Goal: Task Accomplishment & Management: Complete application form

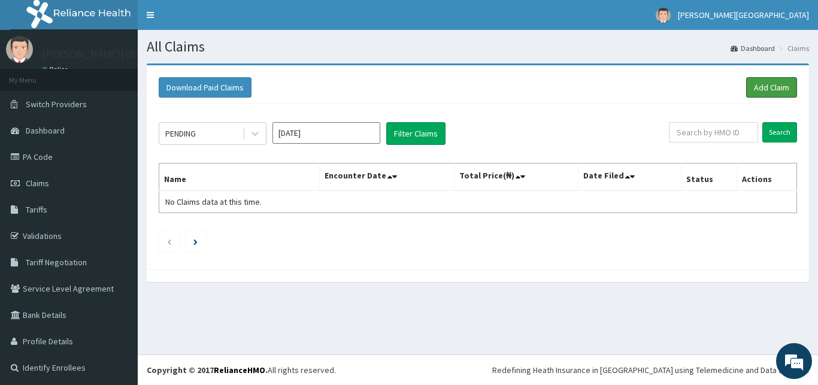
click at [750, 87] on link "Add Claim" at bounding box center [772, 87] width 51 height 20
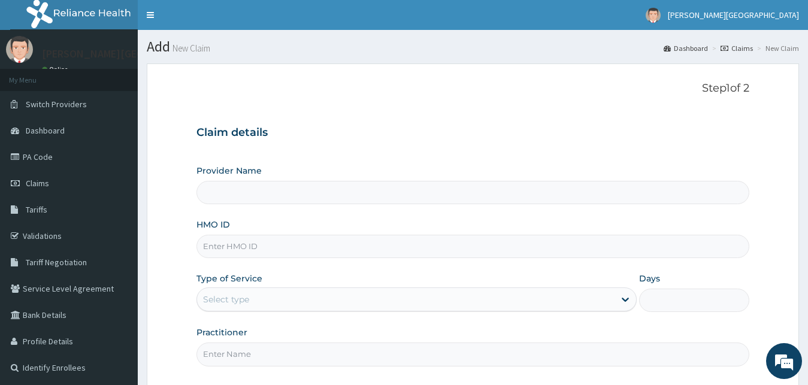
type input "[PERSON_NAME][GEOGRAPHIC_DATA]"
click at [284, 253] on input "HMO ID" at bounding box center [474, 246] width 554 height 23
type input "AFP/10219/A"
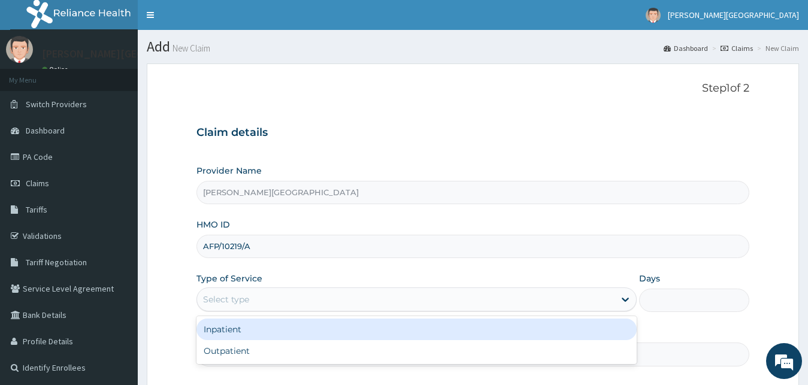
click at [274, 307] on div "Select type" at bounding box center [406, 299] width 418 height 19
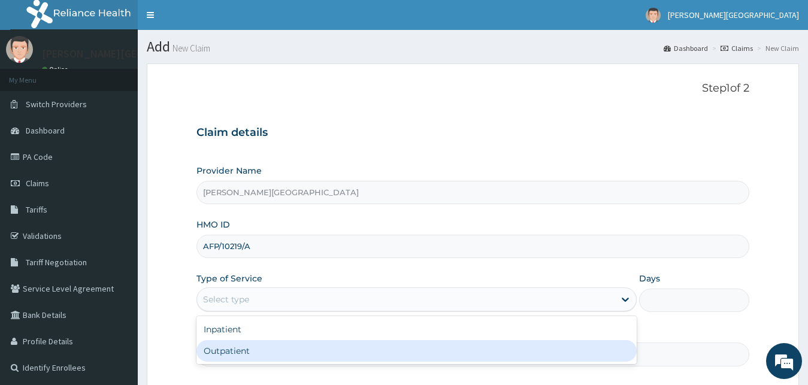
click at [260, 358] on div "Outpatient" at bounding box center [417, 351] width 441 height 22
type input "1"
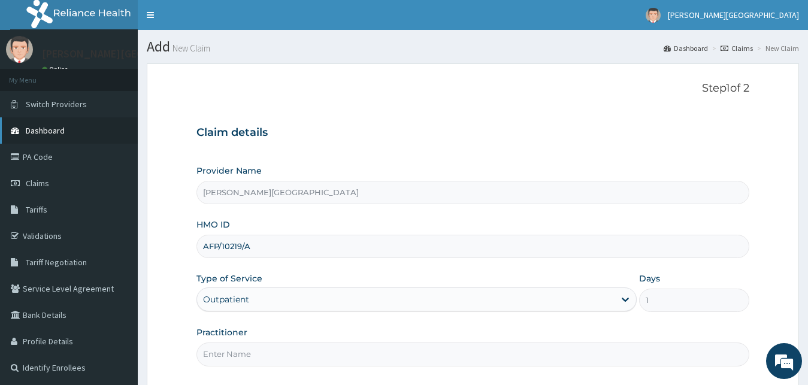
click at [44, 131] on span "Dashboard" at bounding box center [45, 130] width 39 height 11
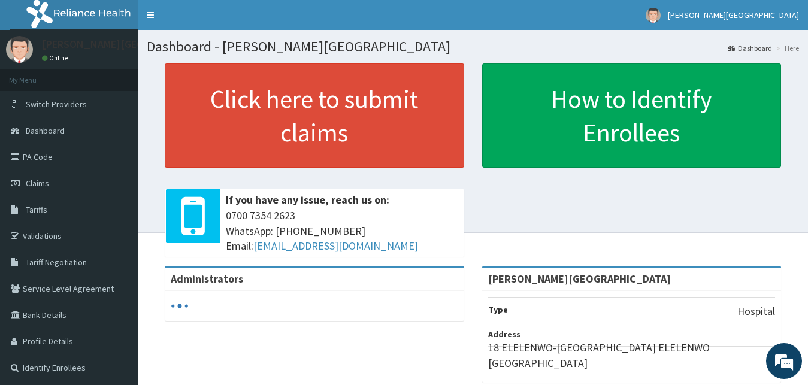
click at [37, 239] on link "Validations" at bounding box center [69, 236] width 138 height 26
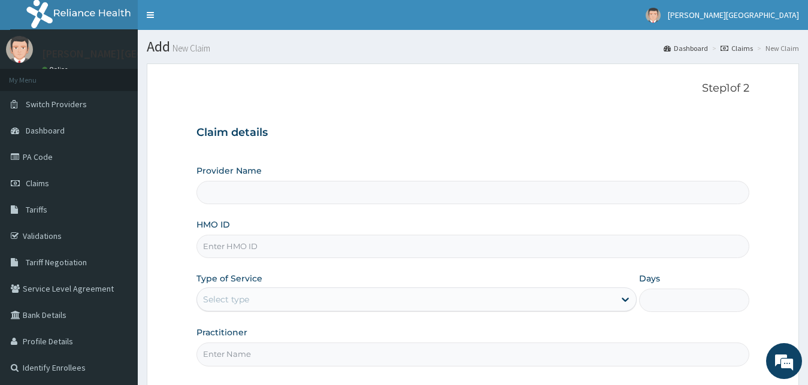
click at [291, 248] on input "HMO ID" at bounding box center [474, 246] width 554 height 23
type input "[PERSON_NAME][GEOGRAPHIC_DATA]"
type input "IFP/10219/A"
click at [628, 301] on icon at bounding box center [626, 300] width 12 height 12
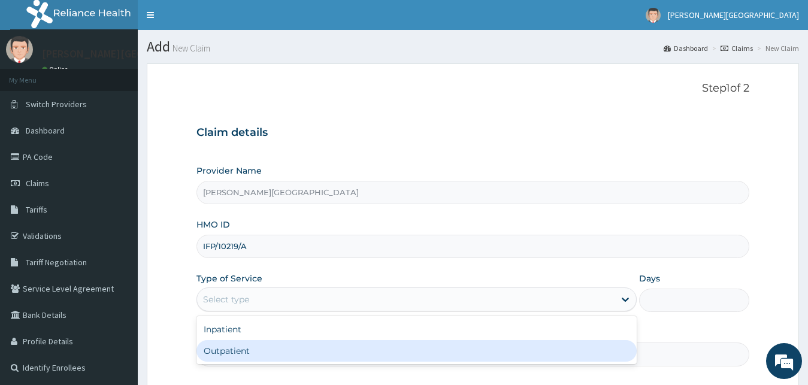
click at [413, 361] on div "Outpatient" at bounding box center [417, 351] width 441 height 22
type input "1"
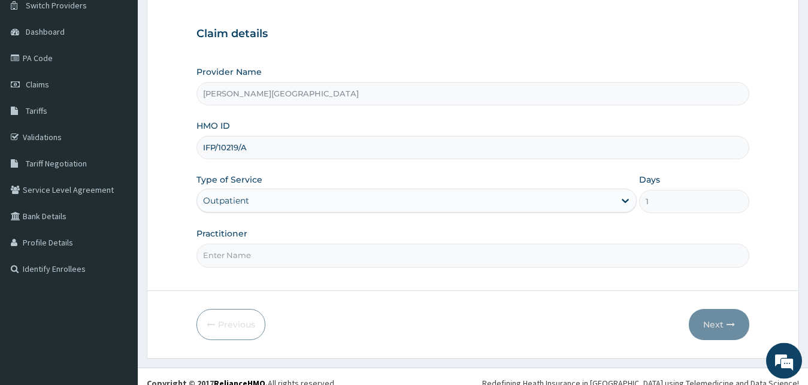
scroll to position [112, 0]
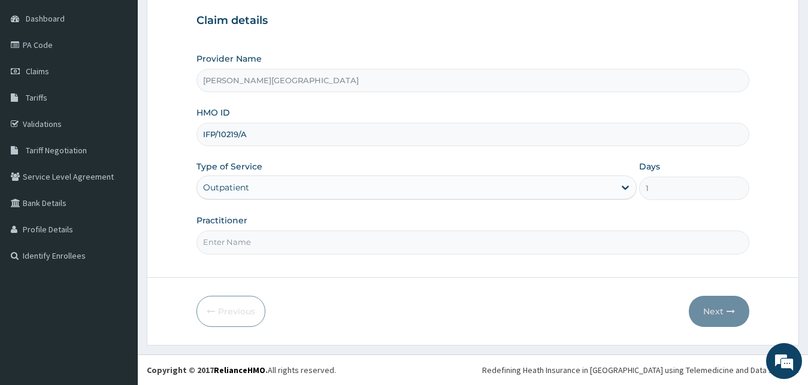
click at [478, 240] on input "Practitioner" at bounding box center [474, 242] width 554 height 23
type input "DR EKE"
click at [720, 313] on button "Next" at bounding box center [719, 311] width 61 height 31
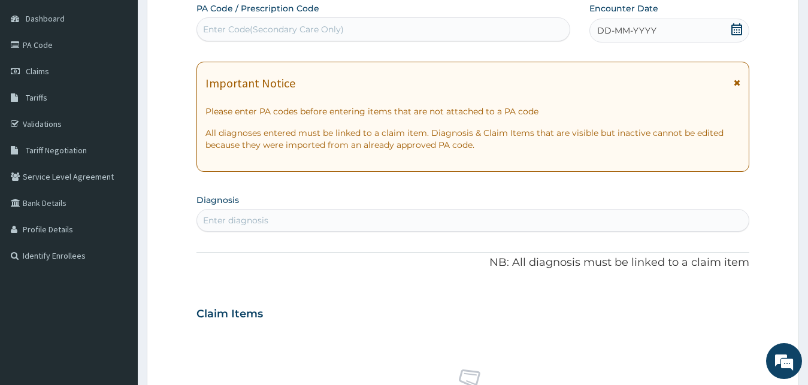
click at [738, 27] on icon at bounding box center [737, 29] width 11 height 12
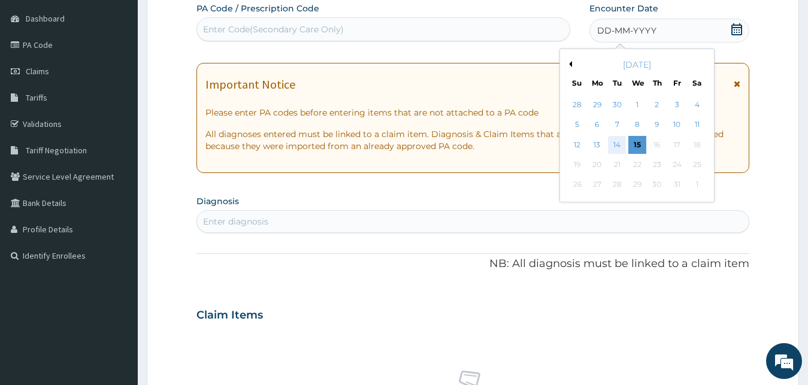
click at [618, 144] on div "14" at bounding box center [617, 145] width 18 height 18
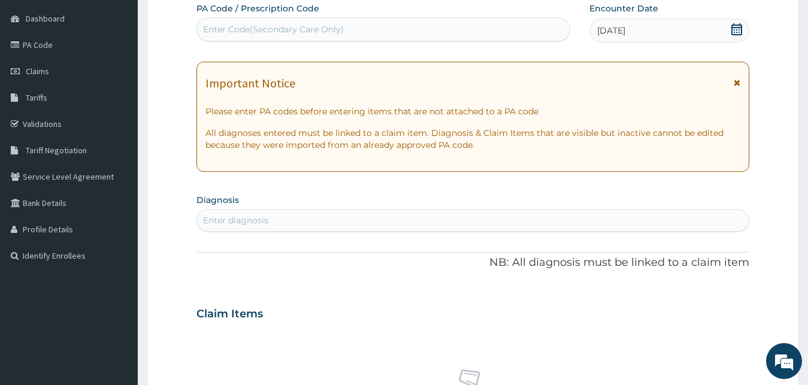
click at [324, 223] on div "Enter diagnosis" at bounding box center [473, 220] width 552 height 19
type input "B"
type input "MALARIA"
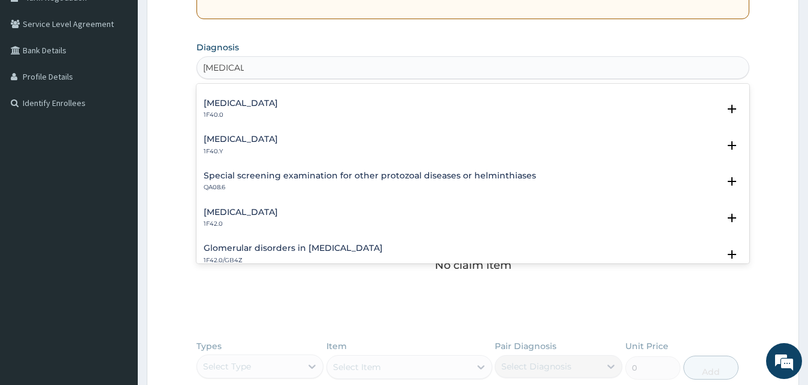
scroll to position [421, 0]
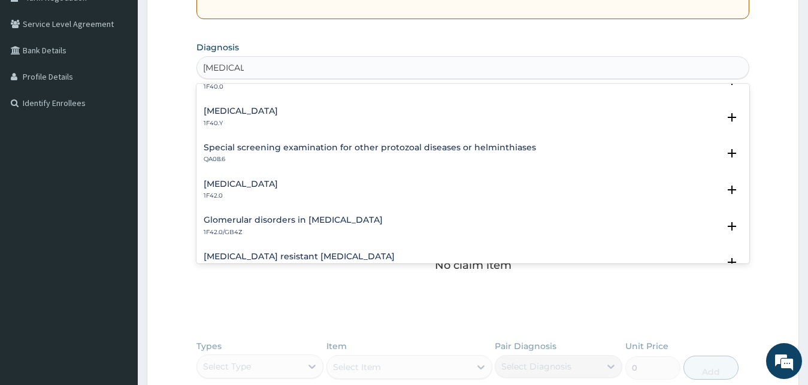
click at [278, 111] on h4 "Other severe and complicated Plasmodium falciparum malaria" at bounding box center [241, 111] width 74 height 9
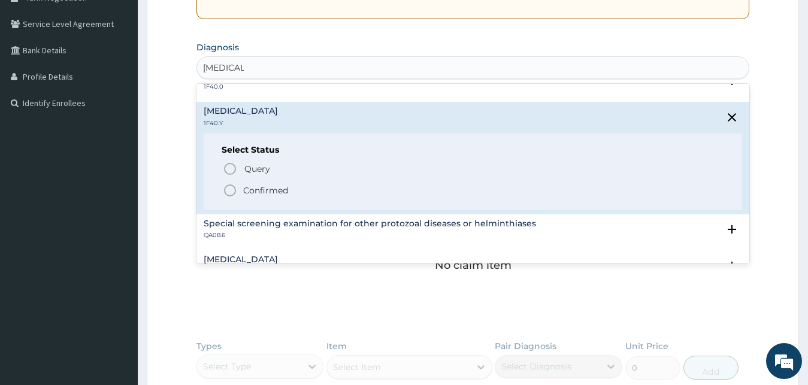
click at [232, 191] on icon "status option filled" at bounding box center [230, 190] width 14 height 14
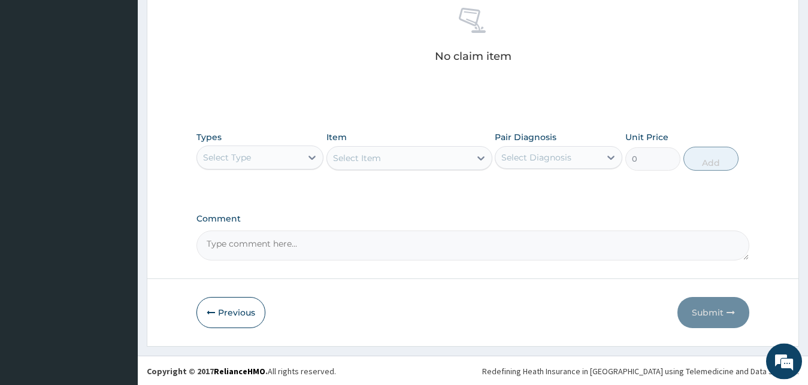
scroll to position [479, 0]
click at [313, 154] on icon at bounding box center [312, 156] width 12 height 12
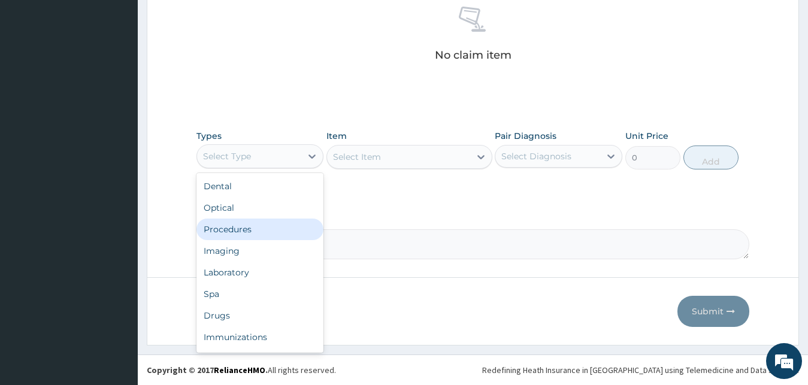
click at [267, 233] on div "Procedures" at bounding box center [261, 230] width 128 height 22
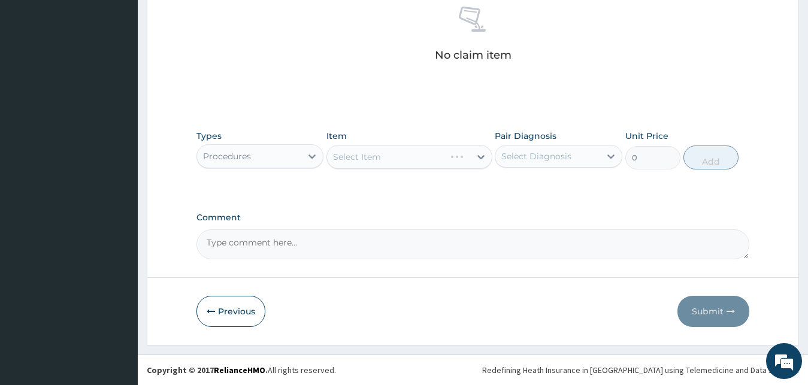
click at [361, 167] on div "Select Item" at bounding box center [410, 157] width 166 height 24
click at [362, 159] on div "Select Item" at bounding box center [410, 157] width 166 height 24
click at [362, 159] on div "Select Item" at bounding box center [357, 157] width 48 height 12
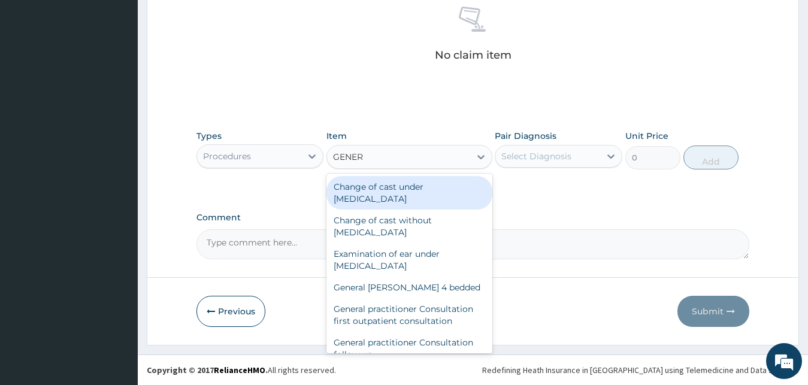
type input "GENERA"
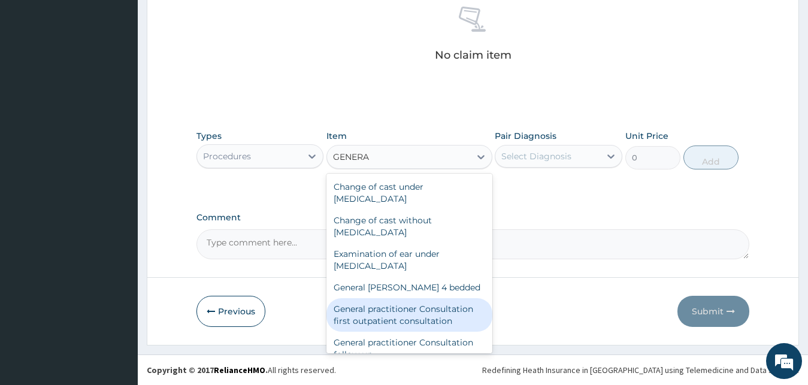
click at [383, 322] on div "General practitioner Consultation first outpatient consultation" at bounding box center [410, 315] width 166 height 34
type input "3547.5"
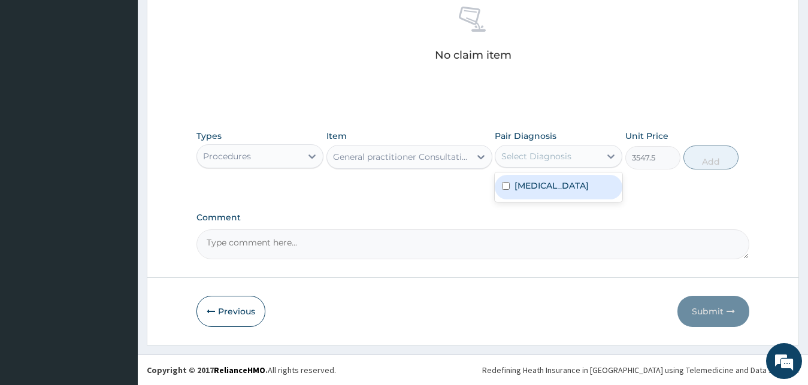
click at [578, 165] on div "Select Diagnosis" at bounding box center [548, 156] width 105 height 19
click at [567, 192] on label "Other severe and complicated Plasmodium falciparum malaria" at bounding box center [552, 186] width 74 height 12
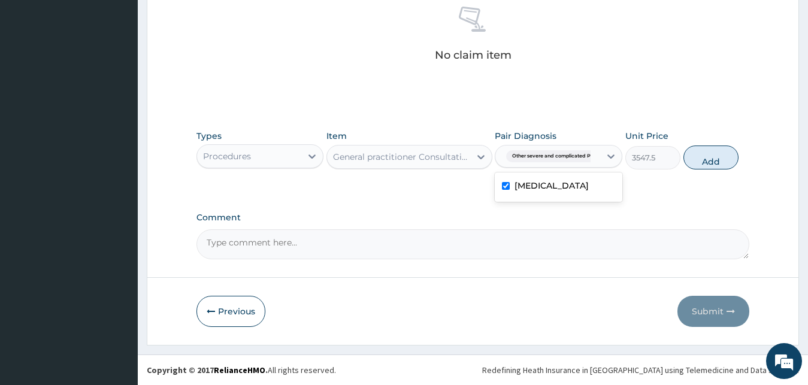
checkbox input "true"
click at [706, 152] on button "Add" at bounding box center [711, 158] width 55 height 24
type input "0"
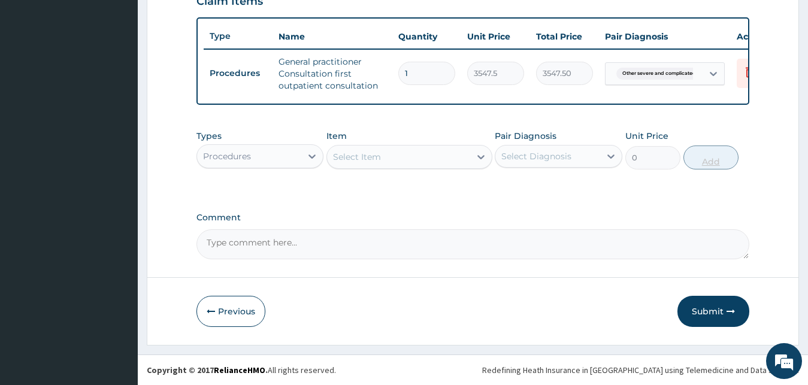
scroll to position [439, 0]
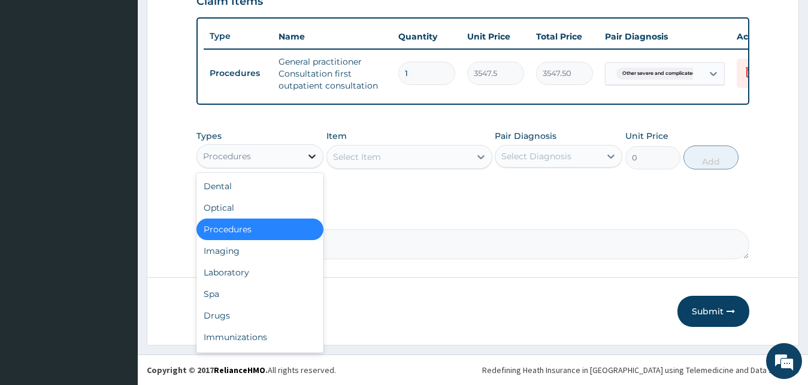
click at [313, 156] on icon at bounding box center [312, 156] width 12 height 12
click at [260, 270] on div "Laboratory" at bounding box center [261, 273] width 128 height 22
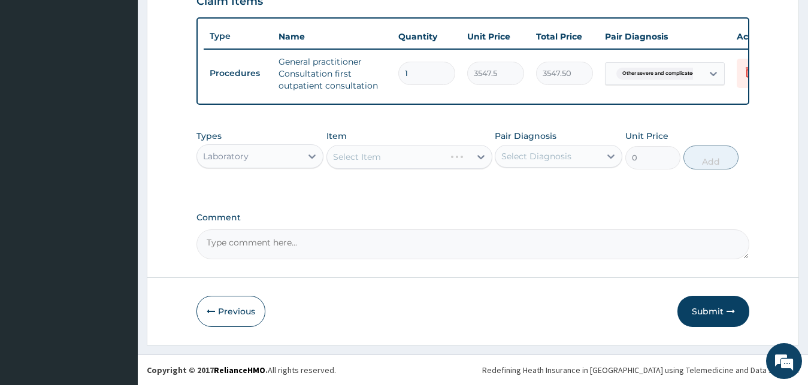
click at [358, 161] on div "Select Item" at bounding box center [410, 157] width 166 height 24
click at [358, 161] on div "Select Item" at bounding box center [357, 157] width 48 height 12
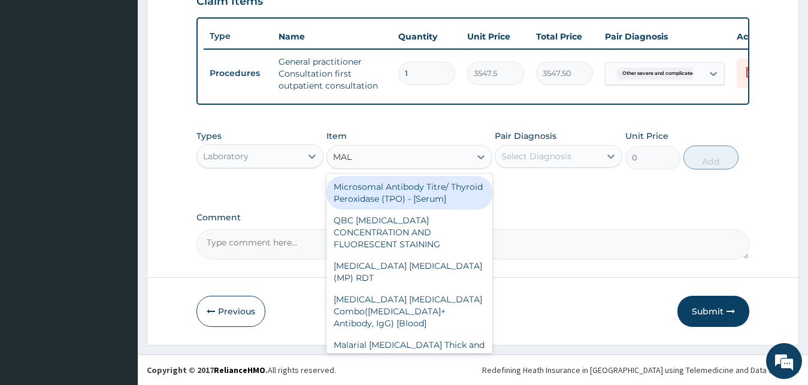
type input "MALA"
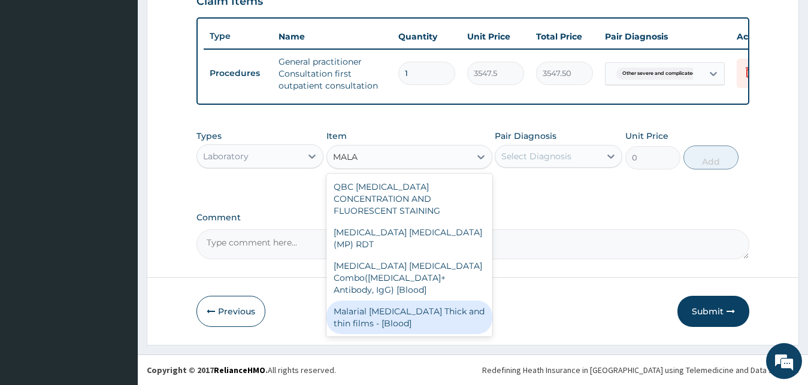
click at [376, 301] on div "Malarial Parasite Thick and thin films - [Blood]" at bounding box center [410, 318] width 166 height 34
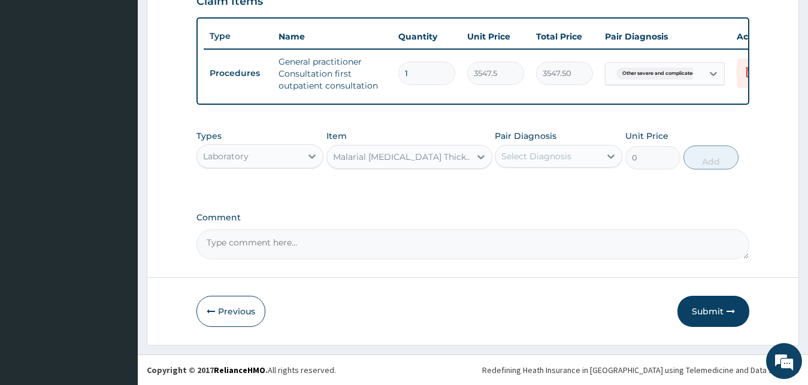
type input "1612.5"
click at [567, 159] on div "Select Diagnosis" at bounding box center [537, 156] width 70 height 12
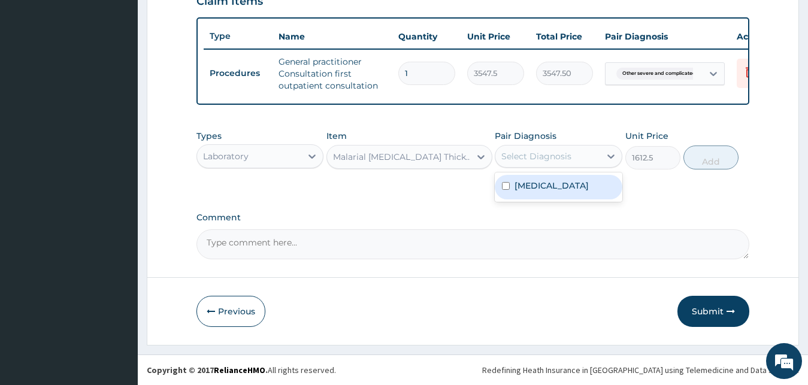
click at [548, 192] on label "Other severe and complicated Plasmodium falciparum malaria" at bounding box center [552, 186] width 74 height 12
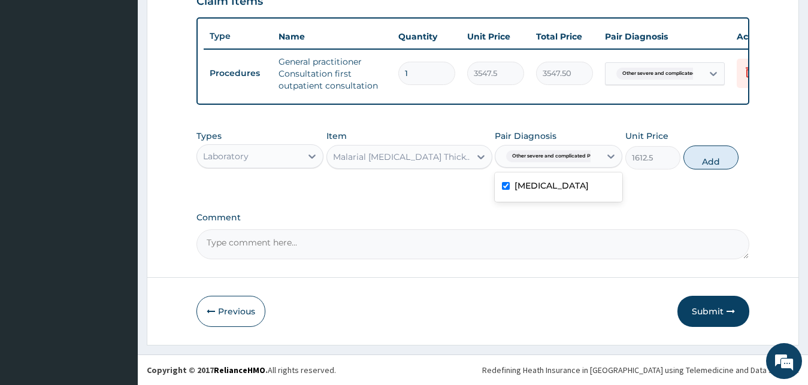
checkbox input "true"
click at [702, 162] on button "Add" at bounding box center [711, 158] width 55 height 24
type input "0"
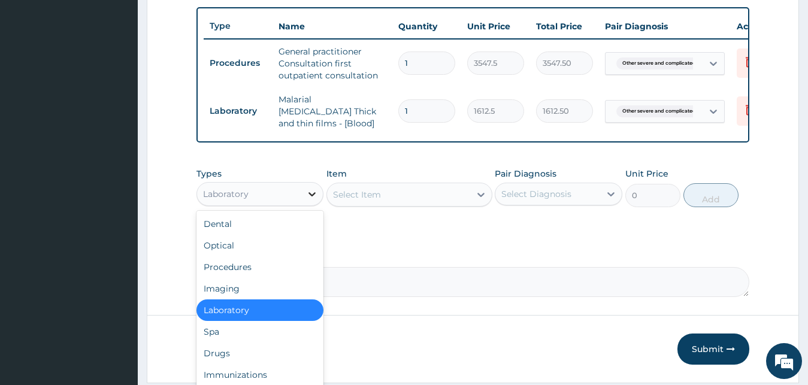
click at [312, 195] on icon at bounding box center [312, 194] width 12 height 12
click at [255, 361] on div "Drugs" at bounding box center [261, 354] width 128 height 22
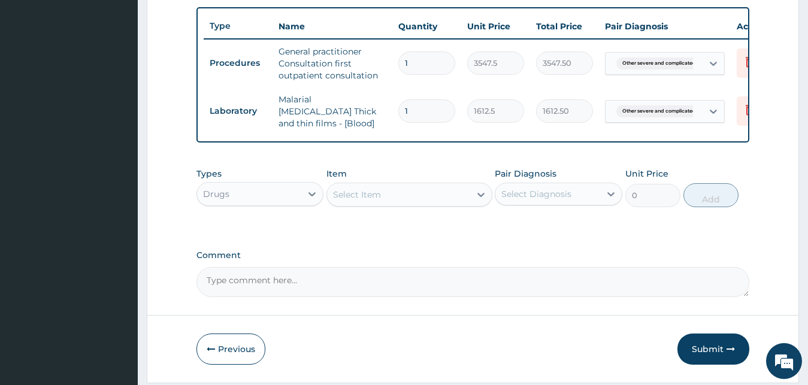
click at [355, 201] on div "Select Item" at bounding box center [357, 195] width 48 height 12
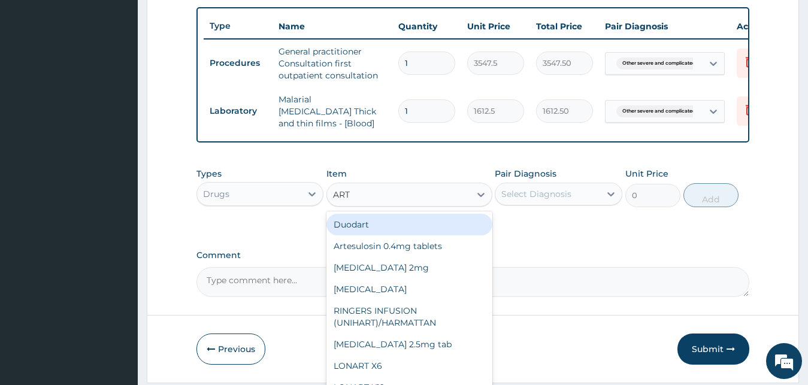
type input "ARTE"
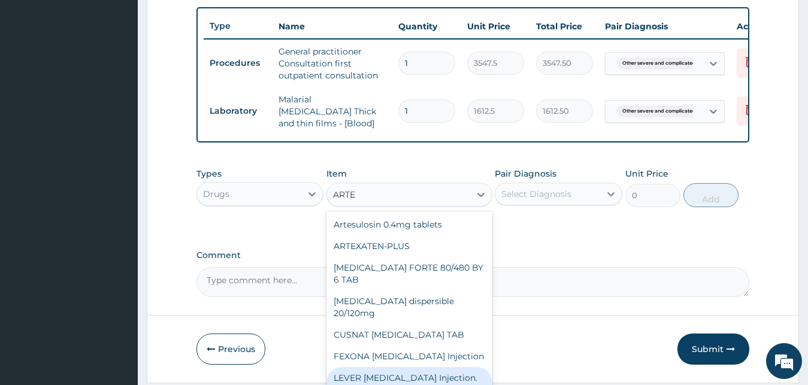
click at [366, 374] on div "LEVER ARTESUNATE Injection. 120mg" at bounding box center [410, 384] width 166 height 34
type input "2365"
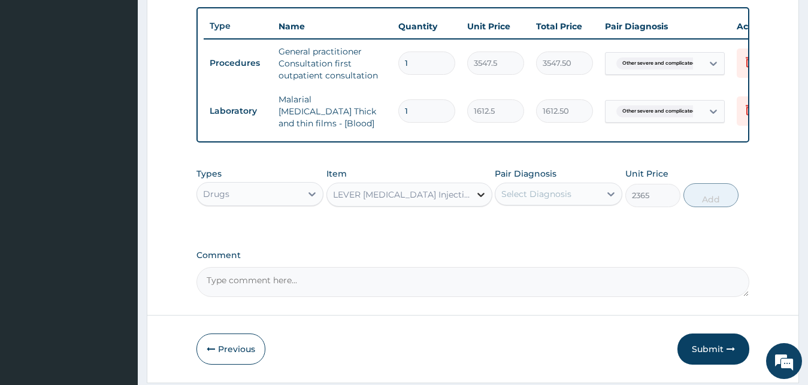
click at [481, 194] on icon at bounding box center [481, 195] width 12 height 12
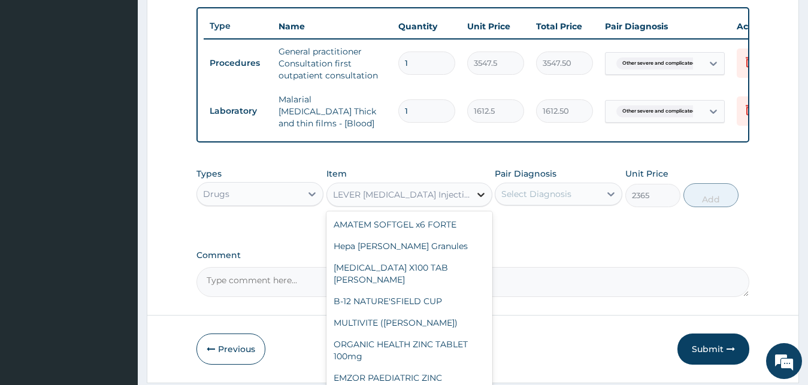
scroll to position [7064, 0]
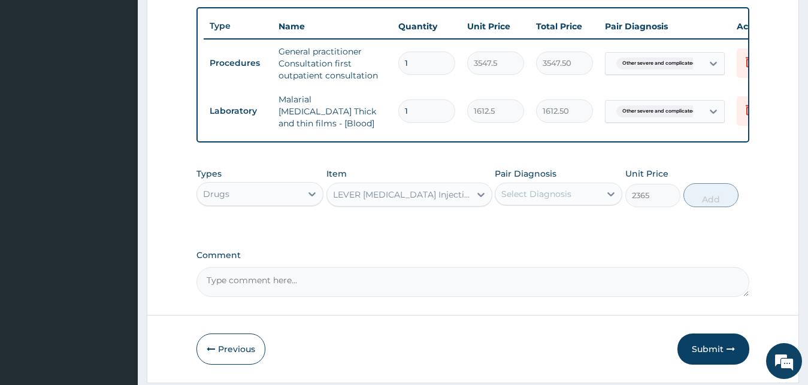
click at [466, 195] on div "LEVER ARTESUNATE Injection. 120mg" at bounding box center [402, 195] width 138 height 12
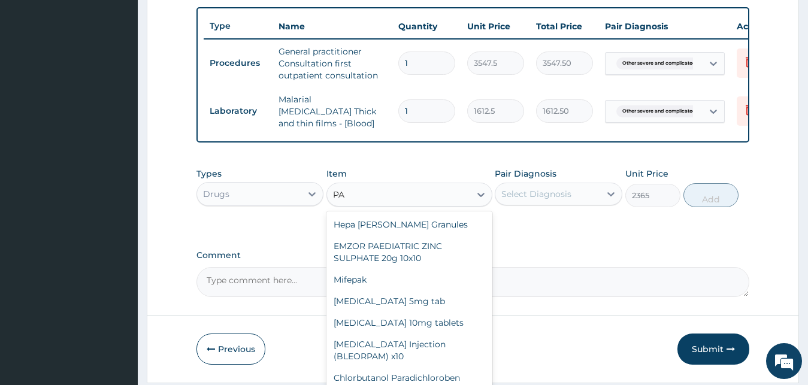
type input "P"
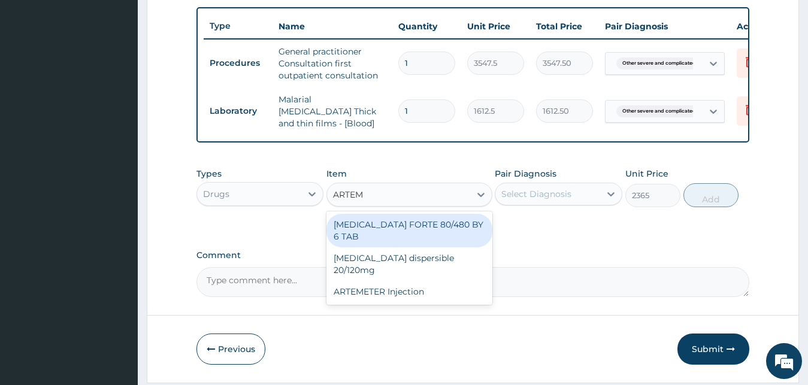
type input "ARTEME"
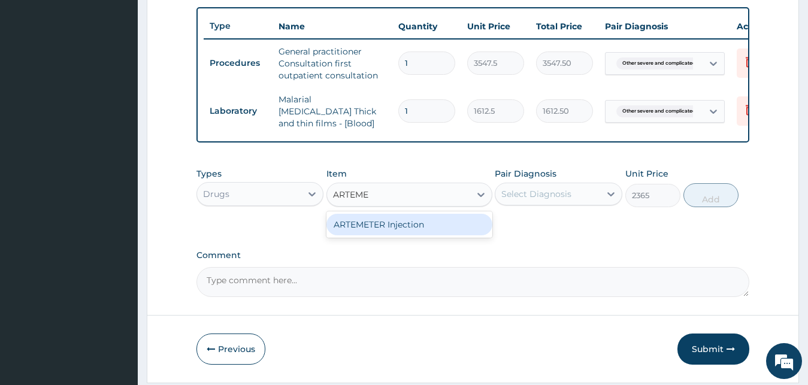
click at [468, 228] on div "ARTEMETER Injection" at bounding box center [410, 225] width 166 height 22
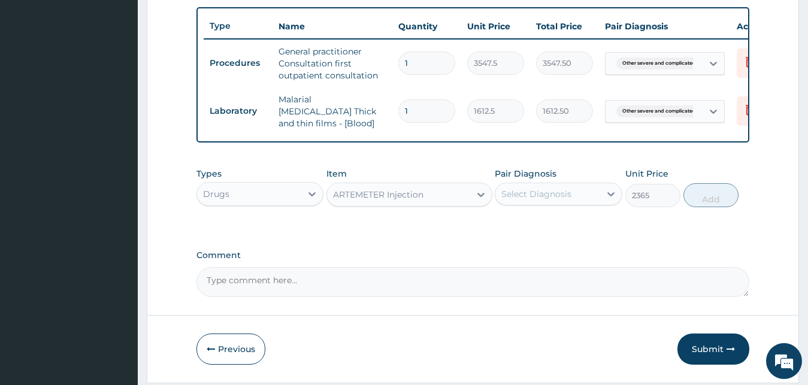
type input "946"
click at [480, 198] on icon at bounding box center [481, 195] width 12 height 12
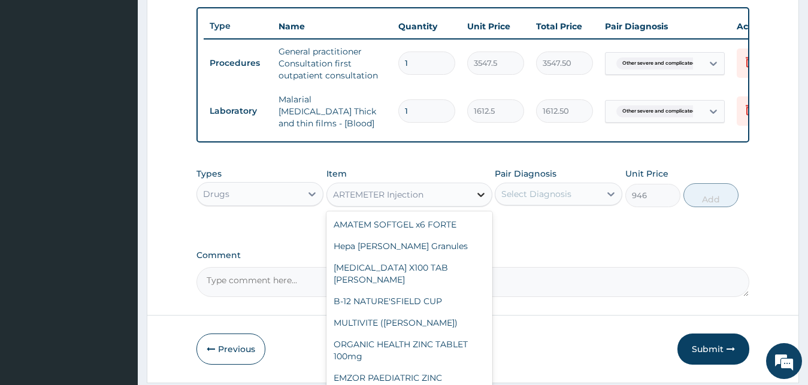
scroll to position [7301, 0]
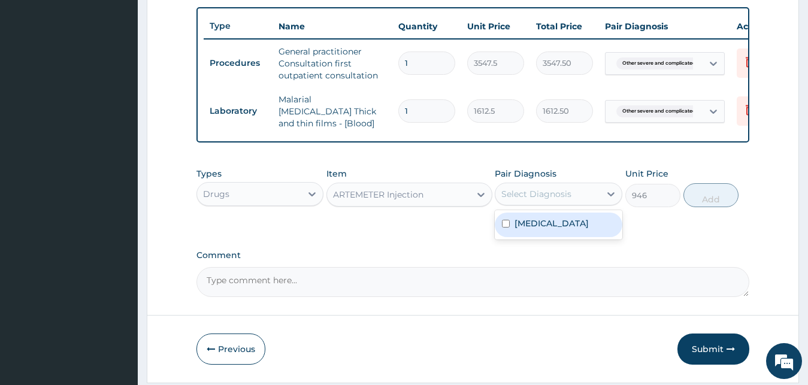
click at [545, 200] on div "Select Diagnosis" at bounding box center [537, 194] width 70 height 12
click at [540, 229] on label "Other severe and complicated Plasmodium falciparum malaria" at bounding box center [552, 224] width 74 height 12
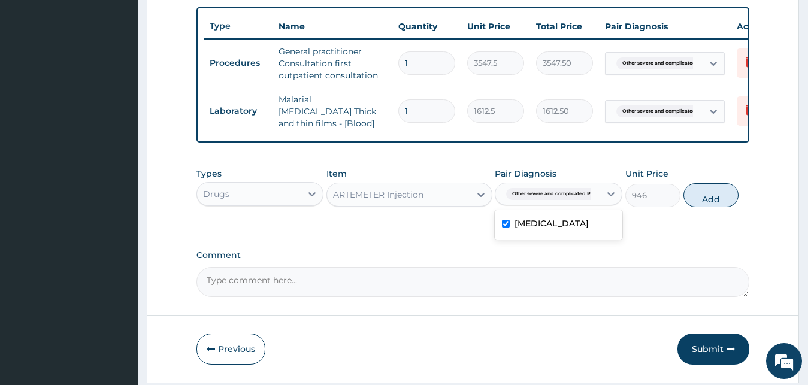
checkbox input "true"
click at [716, 197] on button "Add" at bounding box center [711, 195] width 55 height 24
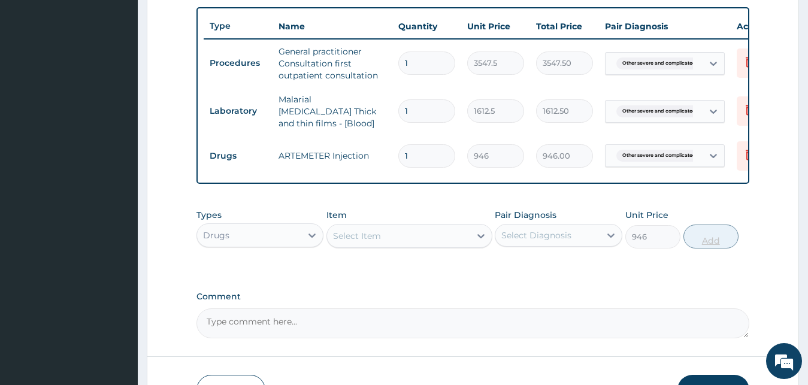
type input "0"
type input "0.00"
type input "6"
type input "5676.00"
type input "6"
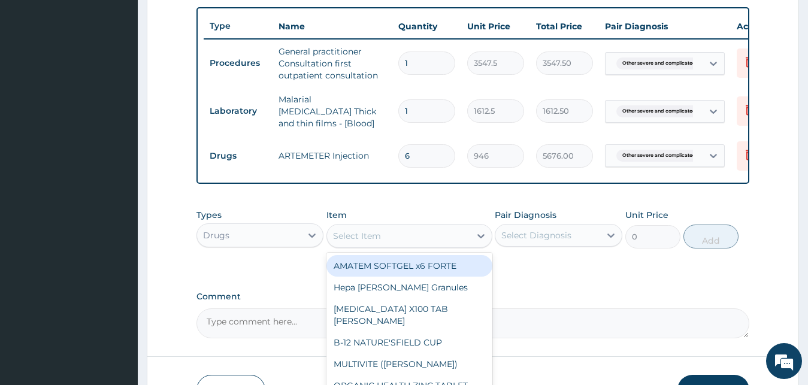
click at [374, 237] on div "Select Item" at bounding box center [357, 236] width 48 height 12
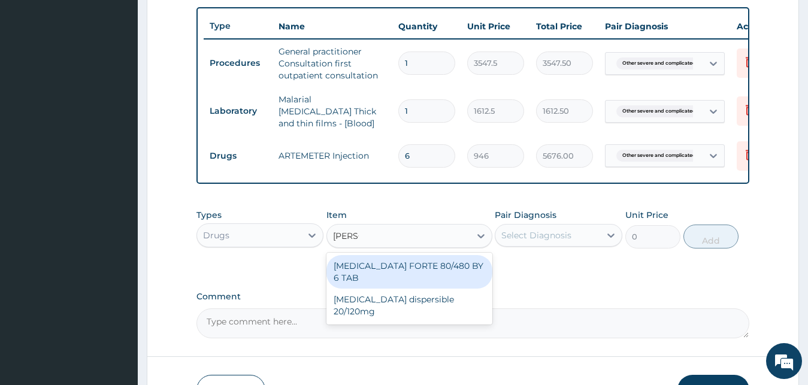
type input "COART"
click at [389, 270] on div "COARTEM FORTE 80/480 BY 6 TAB" at bounding box center [410, 272] width 166 height 34
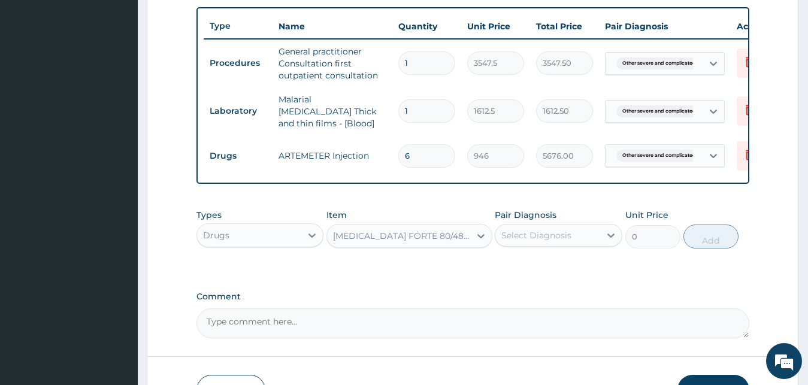
type input "449.35"
click at [561, 235] on div "Select Diagnosis" at bounding box center [537, 235] width 70 height 12
click at [534, 271] on label "Other severe and complicated Plasmodium falciparum malaria" at bounding box center [552, 265] width 74 height 12
checkbox input "true"
click at [705, 241] on button "Add" at bounding box center [711, 237] width 55 height 24
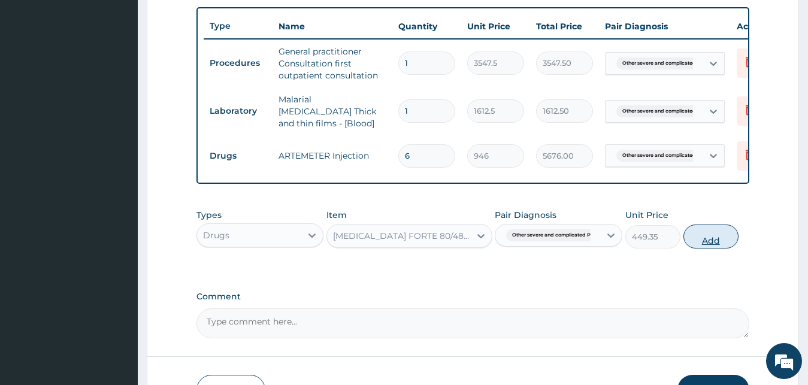
type input "0"
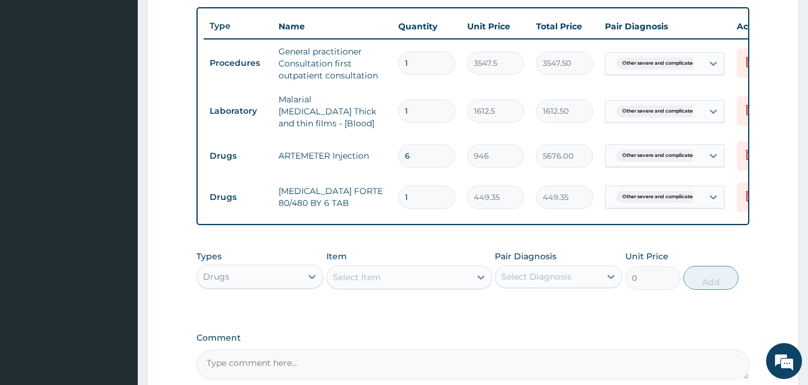
type input "0.00"
type input "6"
type input "2696.10"
type input "6"
click at [349, 282] on div "Select Item" at bounding box center [357, 277] width 48 height 12
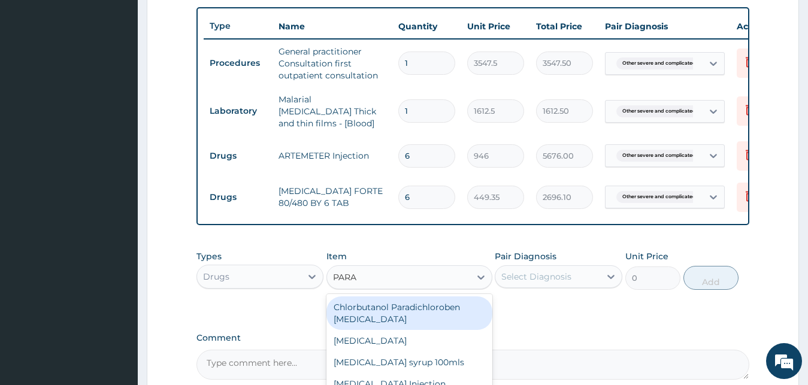
type input "PARAC"
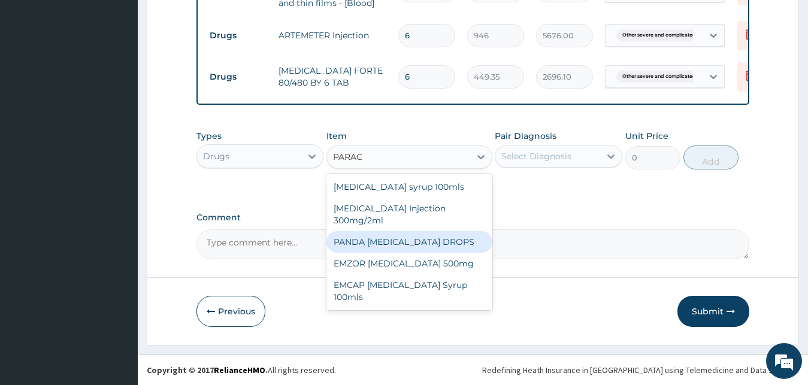
scroll to position [563, 0]
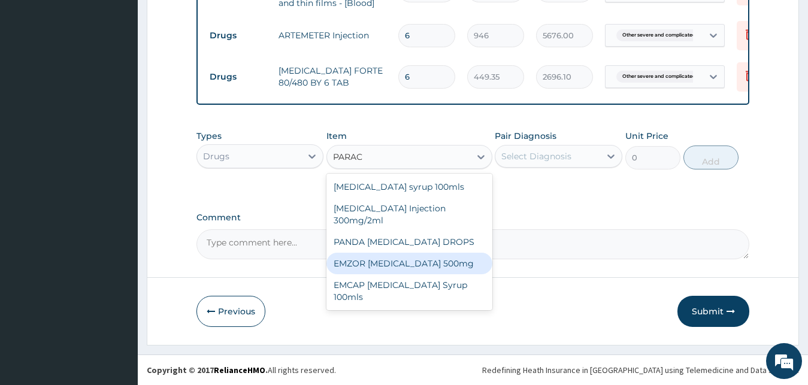
click at [371, 265] on div "EMZOR PARACETAMOL 500mg" at bounding box center [410, 264] width 166 height 22
type input "23.65"
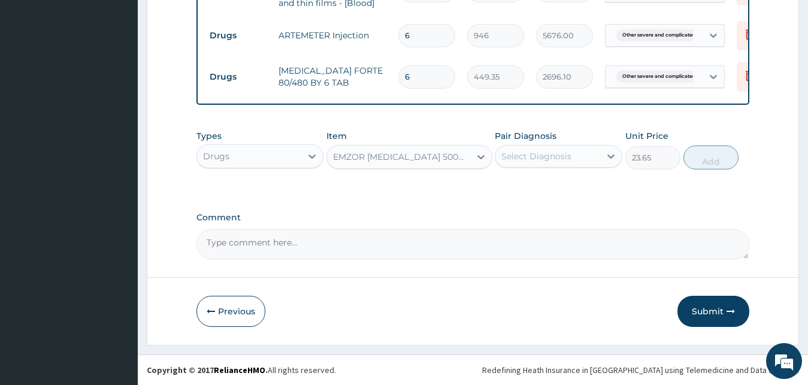
click at [546, 167] on div "Select Diagnosis" at bounding box center [559, 156] width 128 height 23
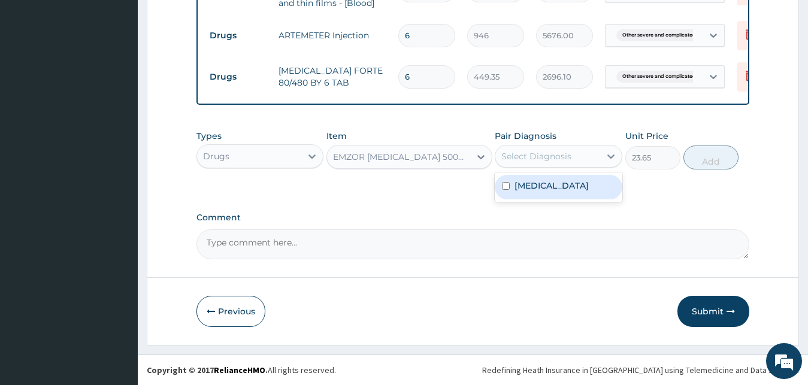
click at [543, 192] on label "Other severe and complicated Plasmodium falciparum malaria" at bounding box center [552, 186] width 74 height 12
checkbox input "true"
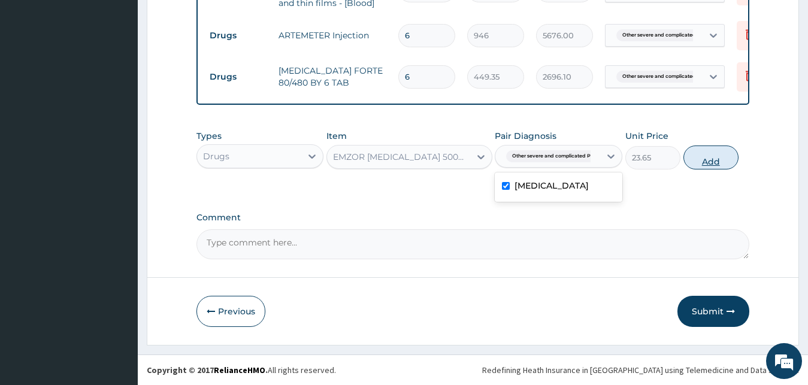
click at [708, 159] on button "Add" at bounding box center [711, 158] width 55 height 24
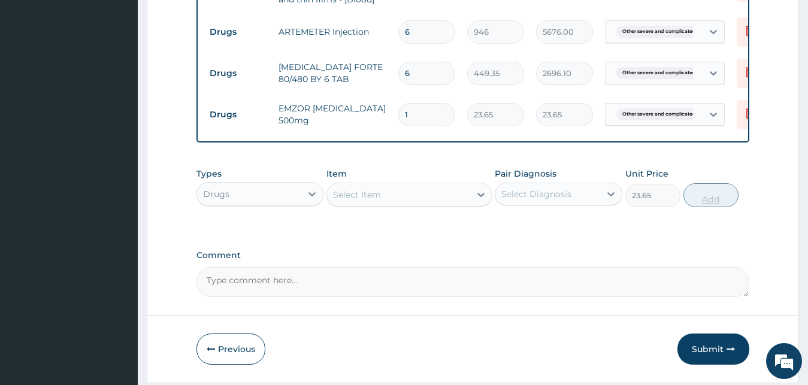
type input "0"
type input "18"
type input "425.70"
type input "18"
click at [310, 200] on icon at bounding box center [312, 194] width 12 height 12
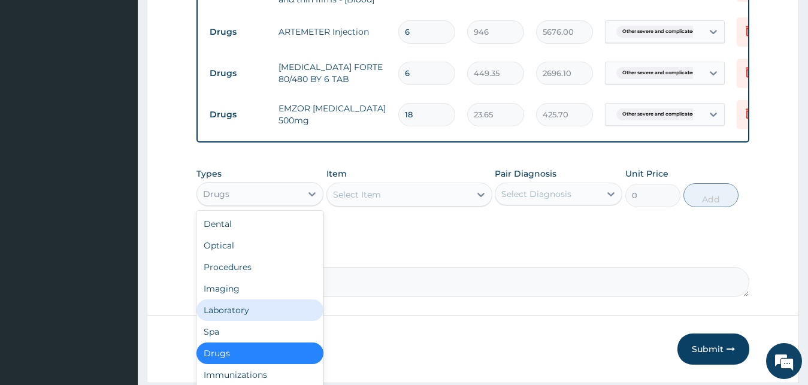
click at [243, 312] on div "Laboratory" at bounding box center [261, 311] width 128 height 22
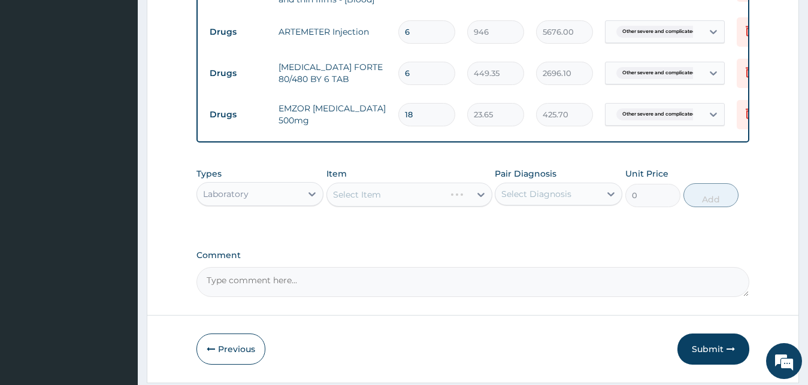
click at [358, 203] on div "Select Item" at bounding box center [410, 195] width 166 height 24
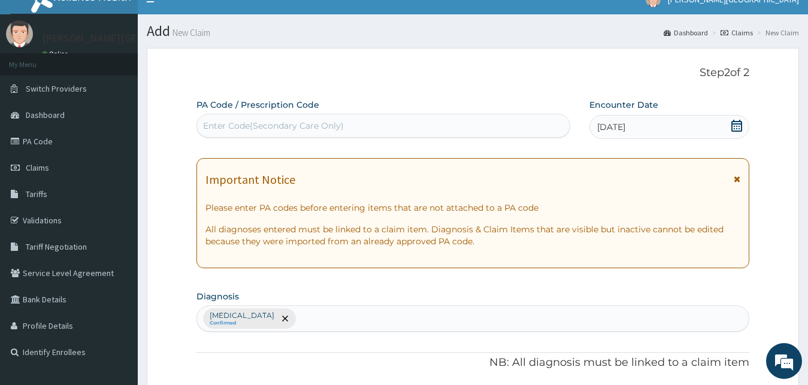
scroll to position [0, 0]
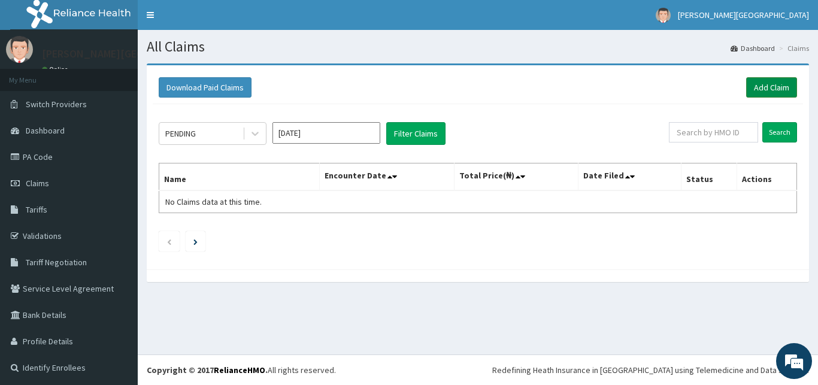
click at [753, 86] on link "Add Claim" at bounding box center [772, 87] width 51 height 20
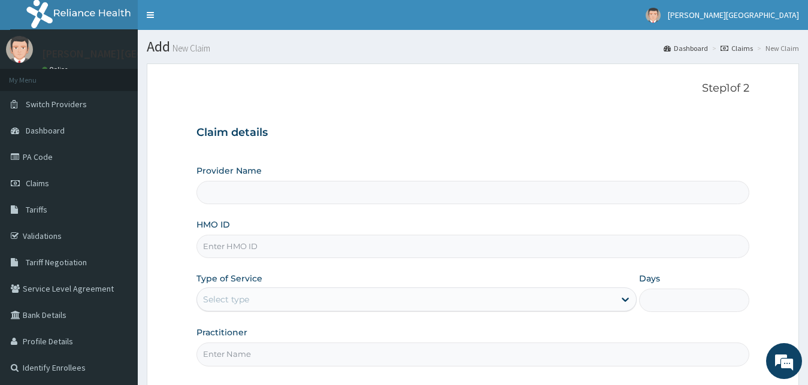
type input "[PERSON_NAME][GEOGRAPHIC_DATA]"
click at [418, 249] on input "HMO ID" at bounding box center [474, 246] width 554 height 23
type input "IFP/10219/A"
click at [435, 304] on div "Select type" at bounding box center [406, 299] width 418 height 19
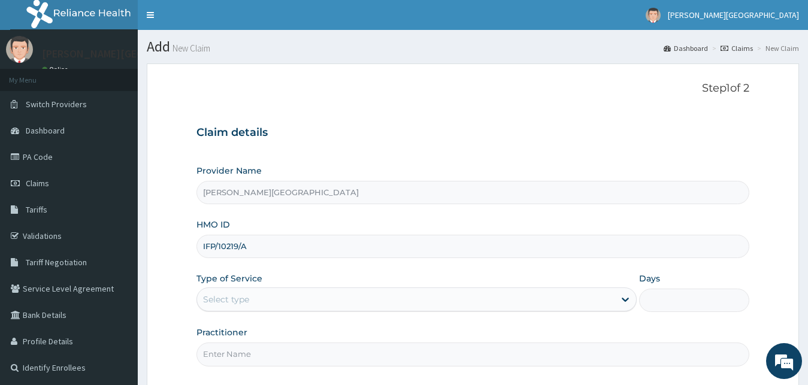
click at [435, 304] on div "Select type" at bounding box center [406, 299] width 418 height 19
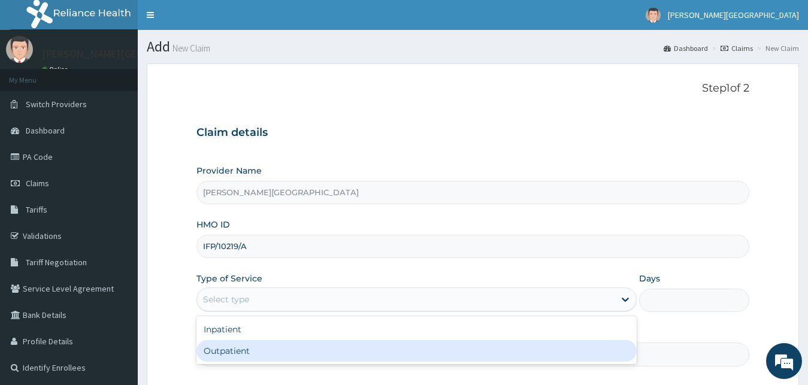
click at [355, 356] on div "Outpatient" at bounding box center [417, 351] width 441 height 22
type input "1"
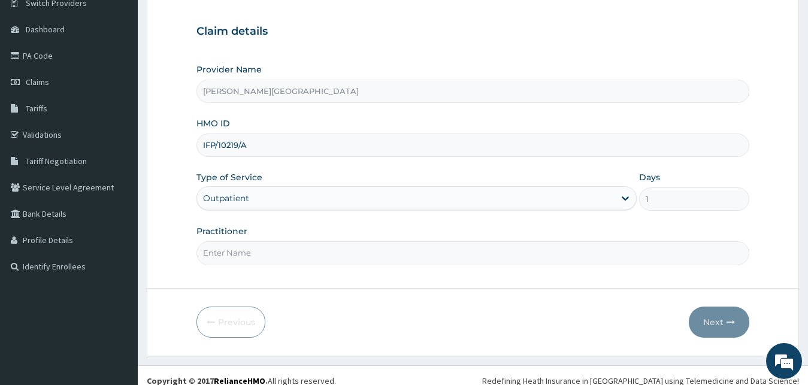
scroll to position [112, 0]
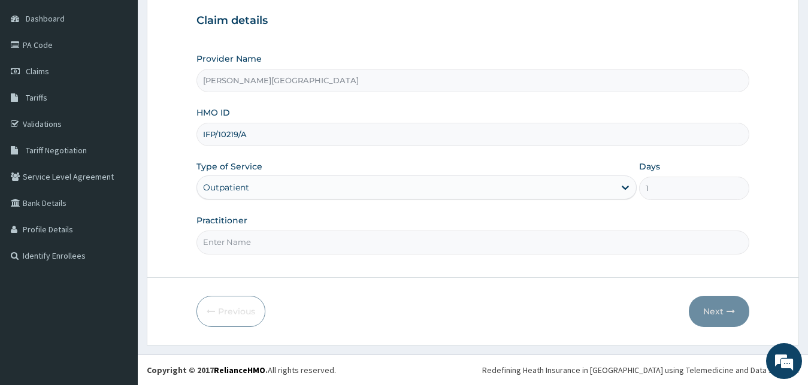
click at [334, 241] on input "Practitioner" at bounding box center [474, 242] width 554 height 23
type input "DR EKE"
click at [725, 307] on button "Next" at bounding box center [719, 311] width 61 height 31
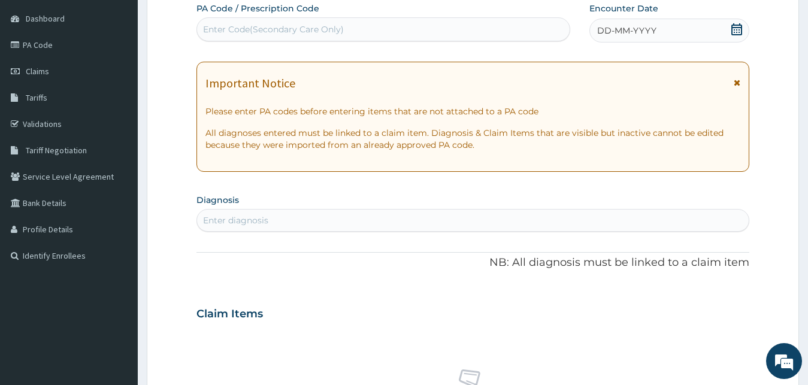
click at [725, 307] on div "Claim Items" at bounding box center [474, 311] width 554 height 31
click at [636, 30] on span "DD-MM-YYYY" at bounding box center [626, 31] width 59 height 12
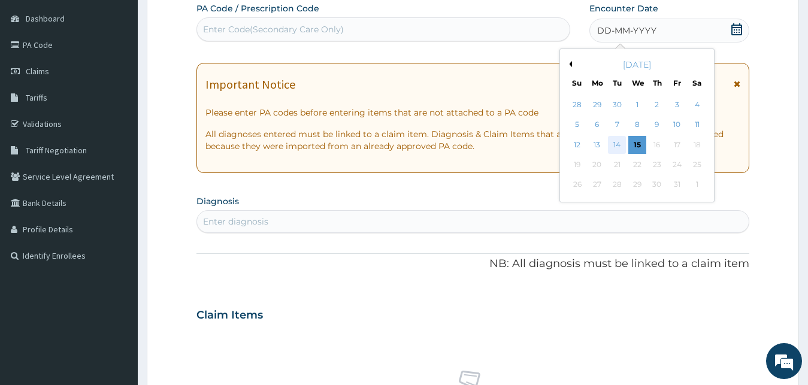
click at [616, 143] on div "14" at bounding box center [617, 145] width 18 height 18
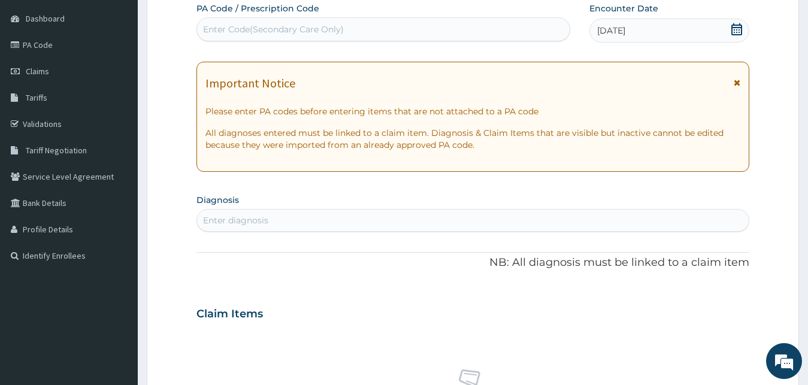
click at [395, 222] on div "Enter diagnosis" at bounding box center [473, 220] width 552 height 19
type input "MALARIA"
click at [395, 222] on div "Enter diagnosis" at bounding box center [473, 220] width 552 height 19
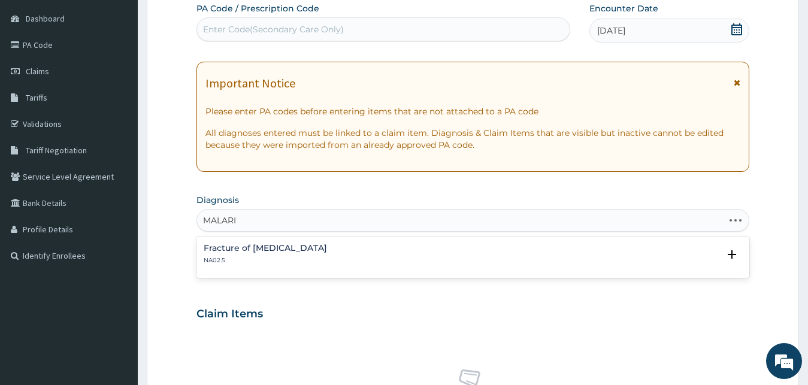
type input "MALARIA"
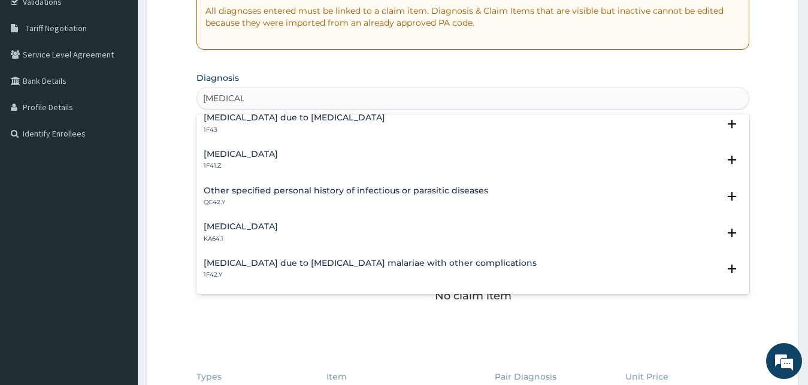
scroll to position [259, 0]
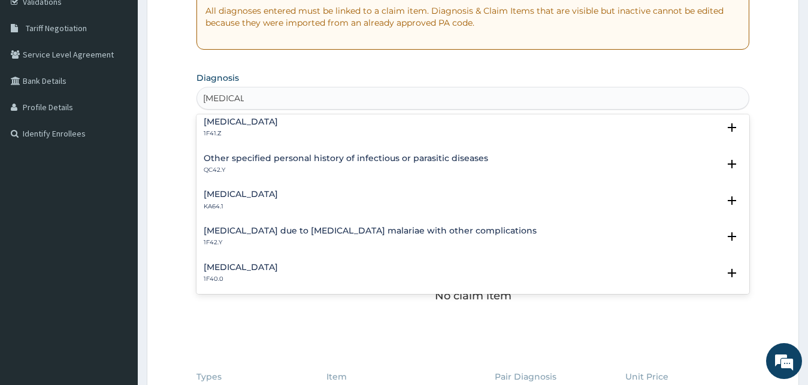
click at [386, 231] on h4 "Malaria due to Plasmodium malariae with other complications" at bounding box center [370, 230] width 333 height 9
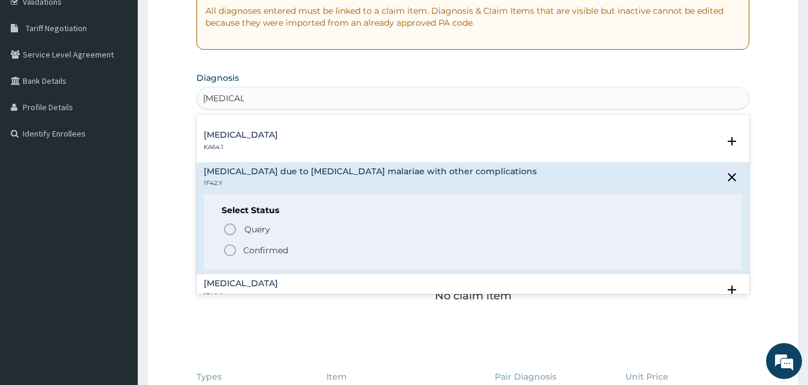
scroll to position [324, 0]
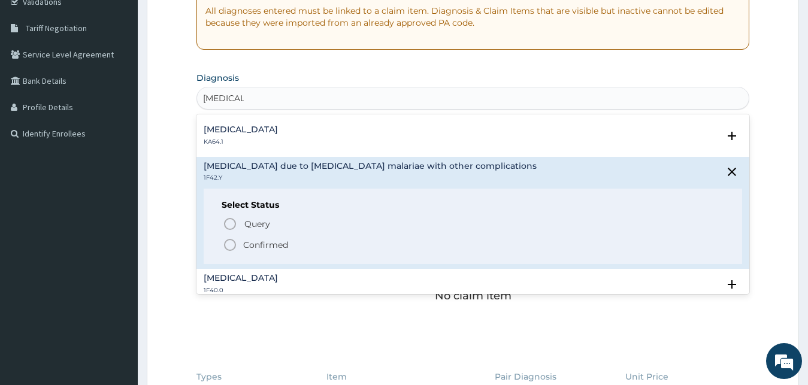
click at [230, 246] on icon "status option filled" at bounding box center [230, 245] width 14 height 14
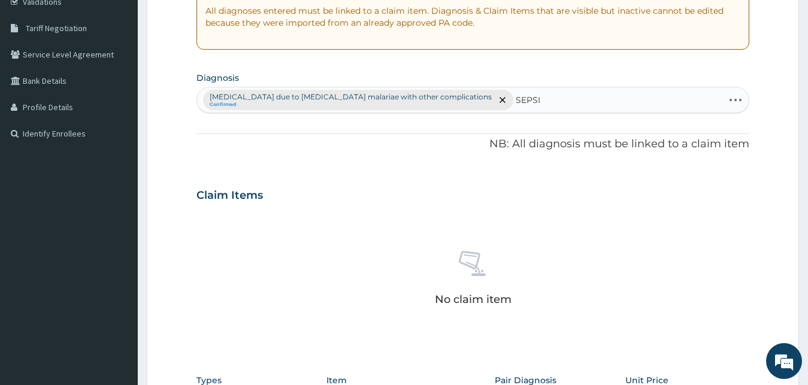
type input "SEPSIS"
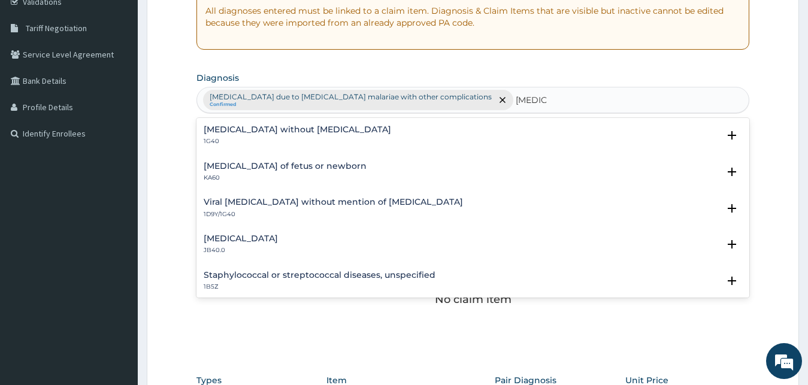
click at [319, 127] on h4 "Sepsis without septic shock" at bounding box center [298, 129] width 188 height 9
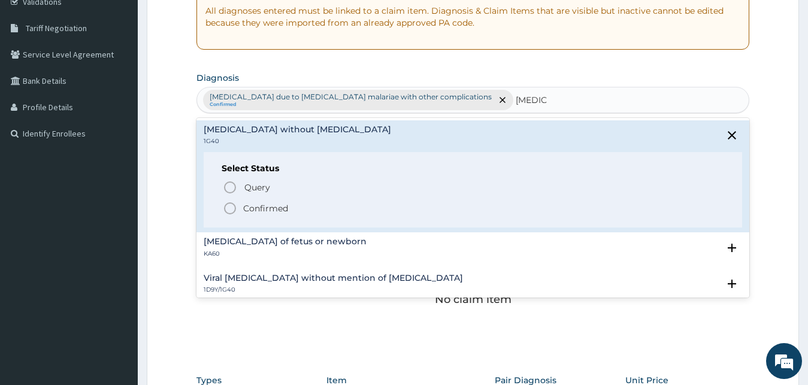
click at [232, 207] on icon "status option filled" at bounding box center [230, 208] width 14 height 14
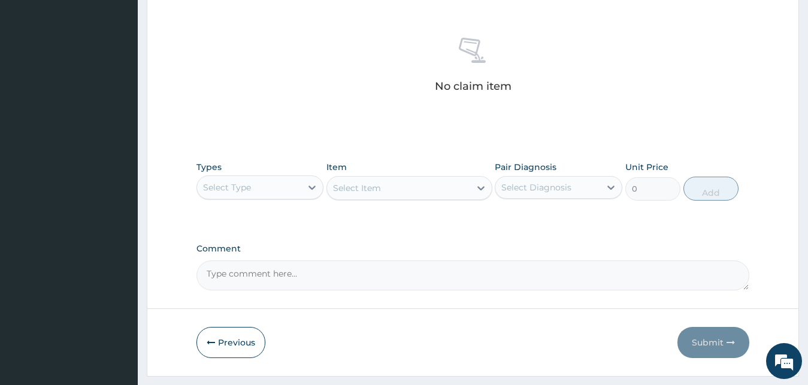
scroll to position [479, 0]
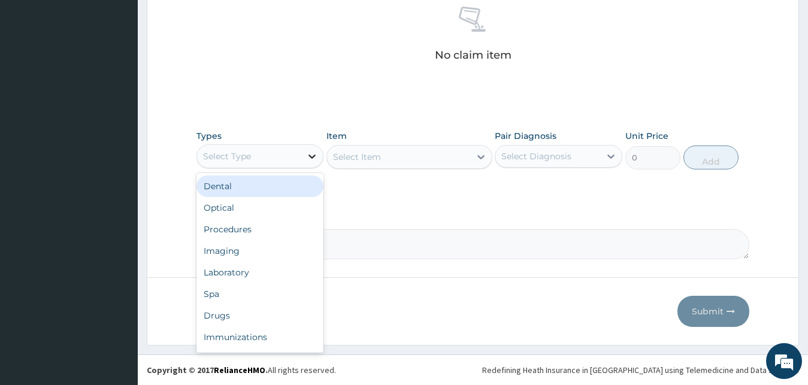
click at [311, 154] on icon at bounding box center [312, 156] width 12 height 12
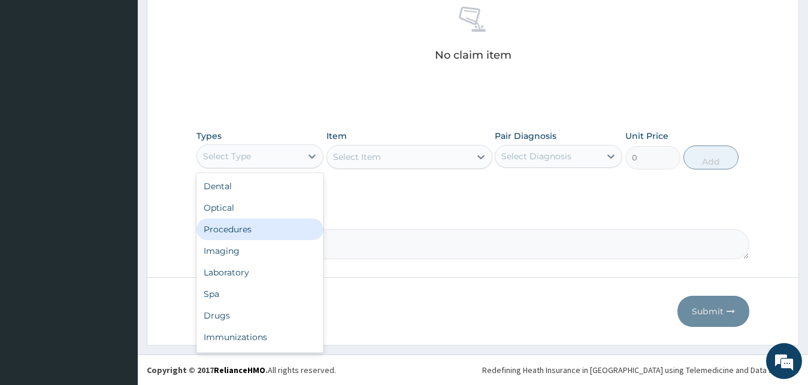
click at [268, 232] on div "Procedures" at bounding box center [261, 230] width 128 height 22
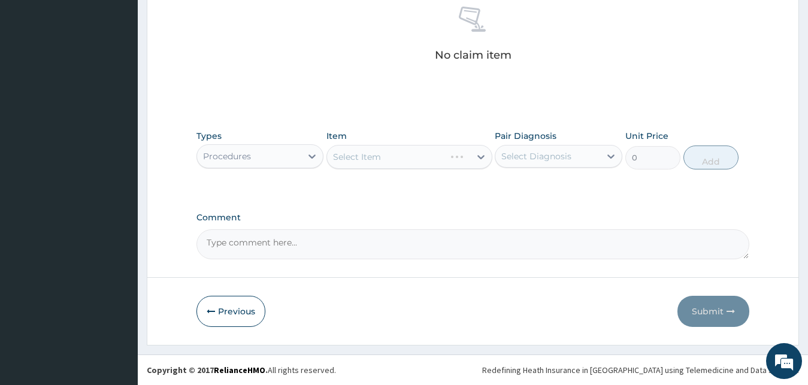
click at [366, 160] on div "Select Item" at bounding box center [410, 157] width 166 height 24
click at [375, 154] on div "Select Item" at bounding box center [410, 157] width 166 height 24
click at [375, 153] on div "Select Item" at bounding box center [410, 157] width 166 height 24
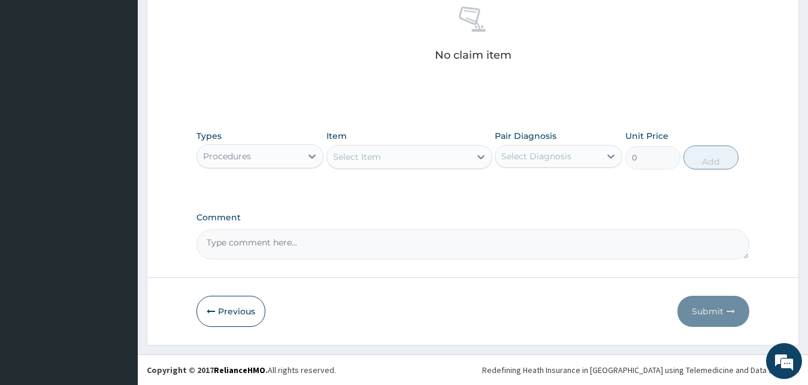
click at [416, 164] on div "Select Item" at bounding box center [398, 156] width 143 height 19
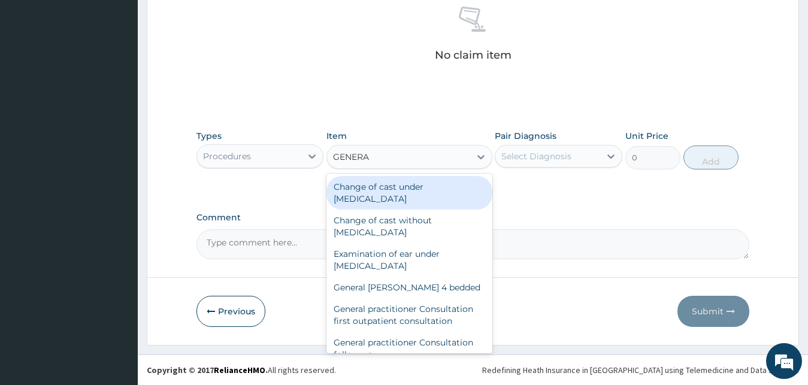
type input "GENERAL"
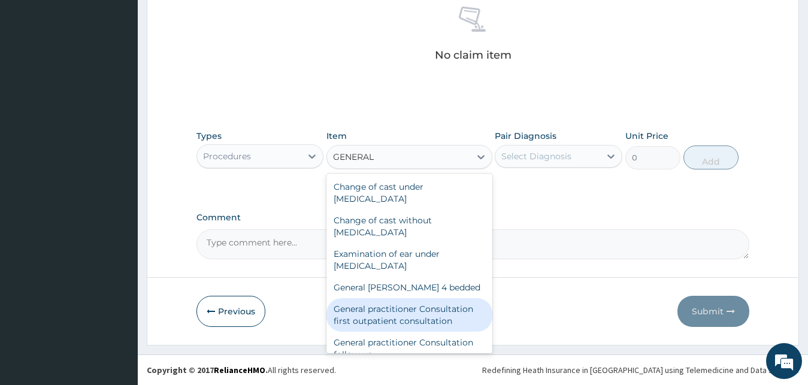
click at [413, 312] on div "General practitioner Consultation first outpatient consultation" at bounding box center [410, 315] width 166 height 34
type input "3547.5"
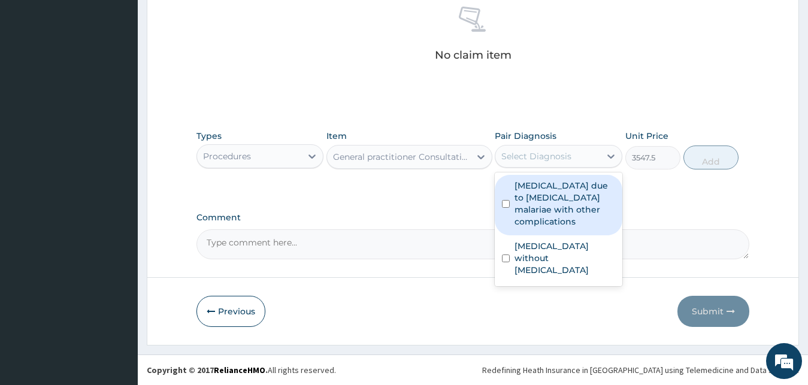
click at [598, 155] on div "Select Diagnosis" at bounding box center [548, 156] width 105 height 19
click at [568, 202] on label "Malaria due to Plasmodium malariae with other complications" at bounding box center [565, 204] width 101 height 48
checkbox input "true"
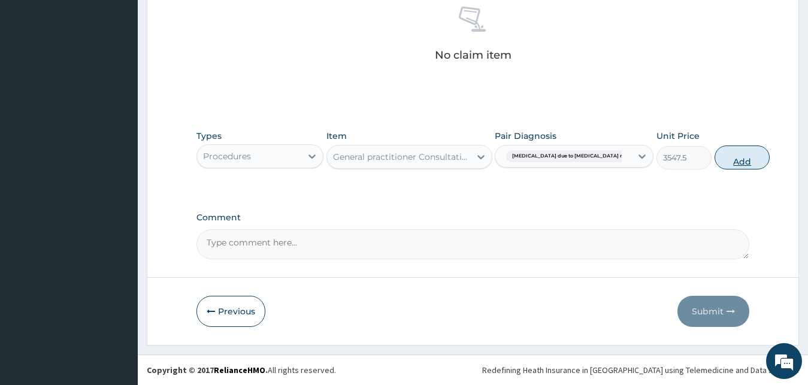
click at [715, 163] on button "Add" at bounding box center [742, 158] width 55 height 24
type input "0"
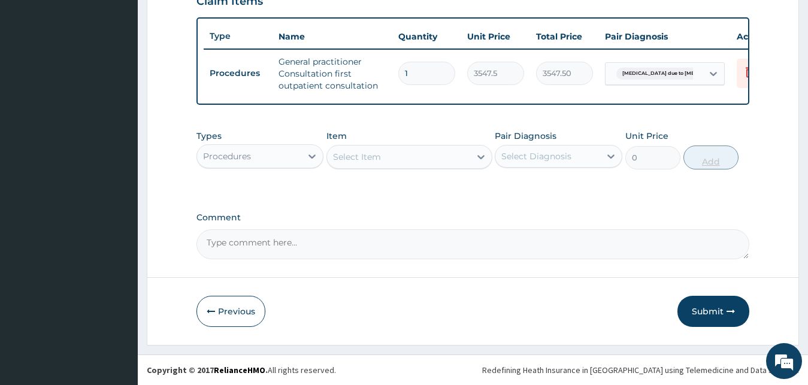
scroll to position [439, 0]
click at [314, 156] on icon at bounding box center [312, 157] width 7 height 4
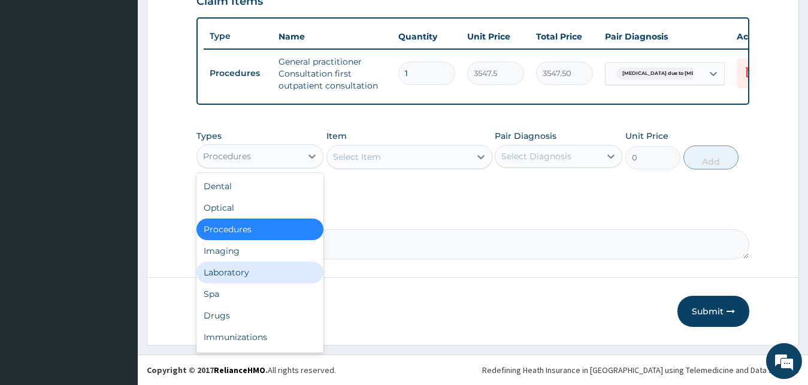
click at [277, 266] on div "Laboratory" at bounding box center [261, 273] width 128 height 22
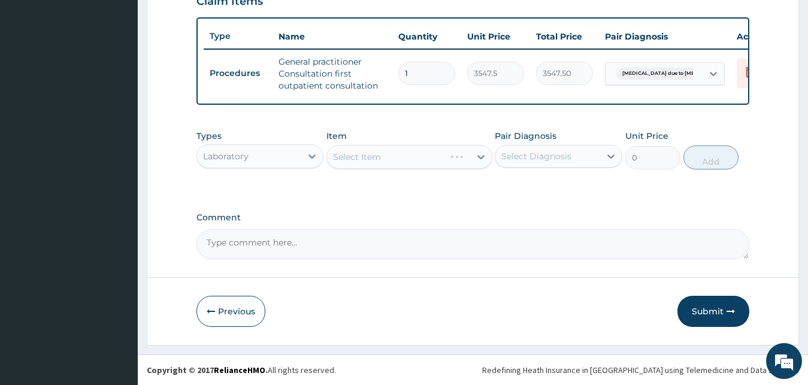
click at [365, 158] on div "Select Item" at bounding box center [410, 157] width 166 height 24
click at [365, 158] on div "Select Item" at bounding box center [357, 157] width 48 height 12
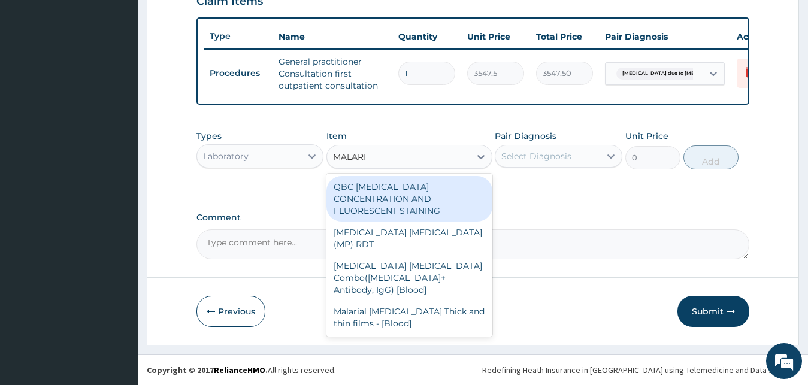
type input "MALARIA"
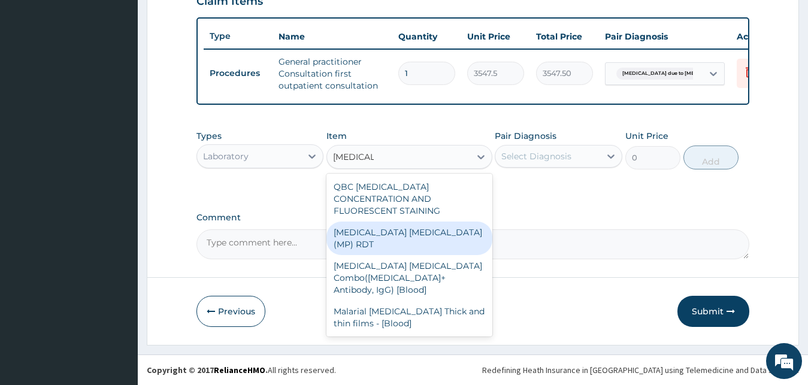
click at [376, 222] on div "MALARIA PARASITE (MP) RDT" at bounding box center [410, 239] width 166 height 34
type input "1612.5"
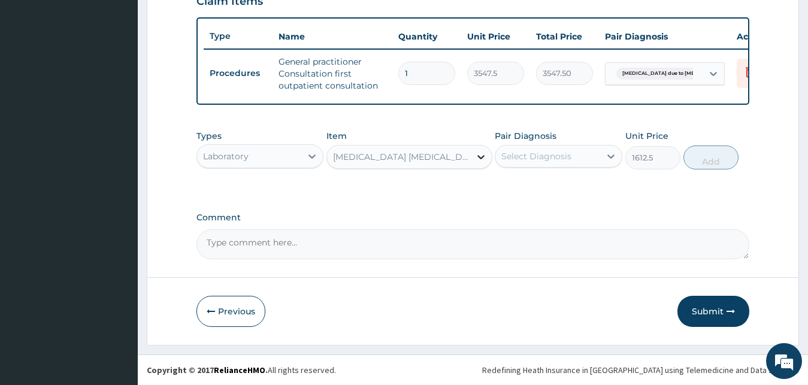
click at [474, 159] on div at bounding box center [481, 157] width 22 height 22
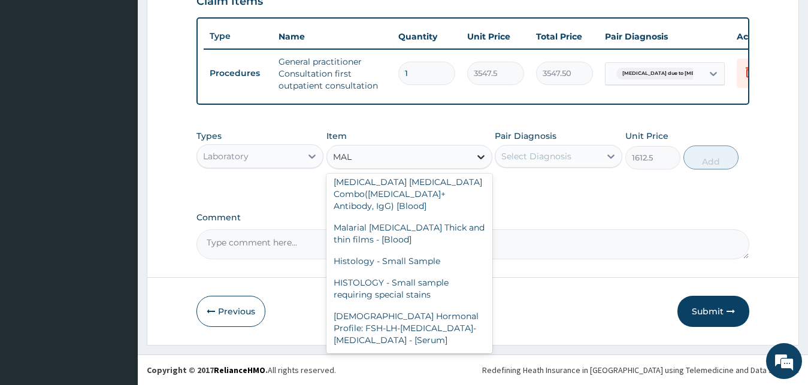
scroll to position [0, 0]
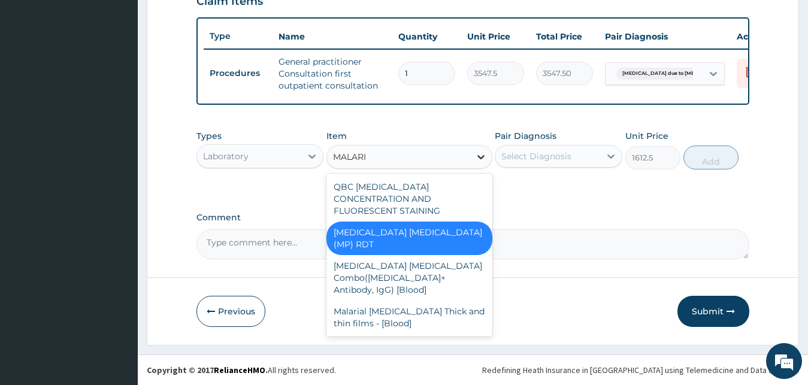
type input "MALARIA"
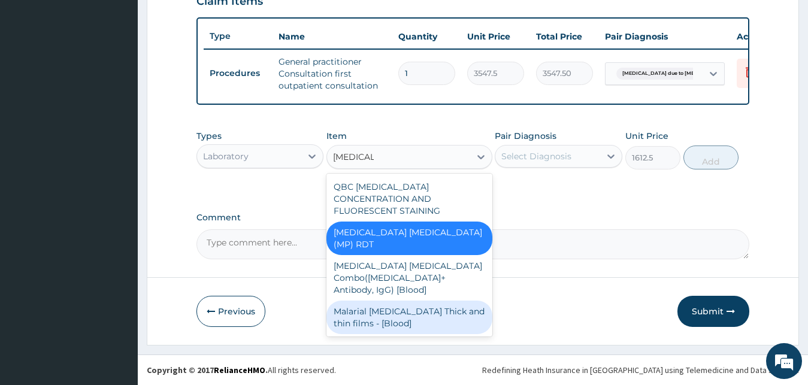
click at [443, 301] on div "Malarial Parasite Thick and thin films - [Blood]" at bounding box center [410, 318] width 166 height 34
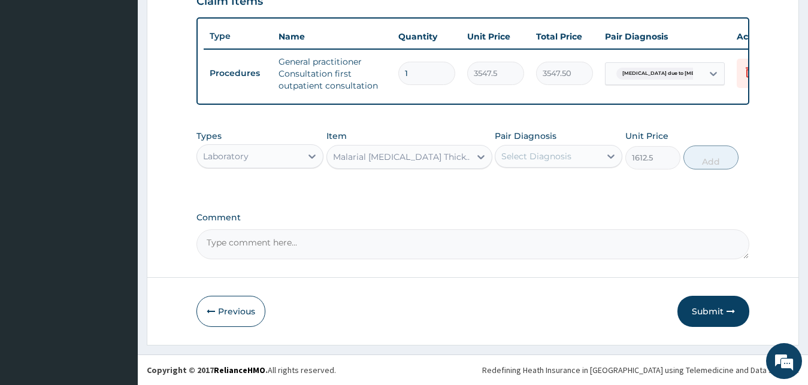
click at [589, 153] on div "Select Diagnosis" at bounding box center [548, 156] width 105 height 19
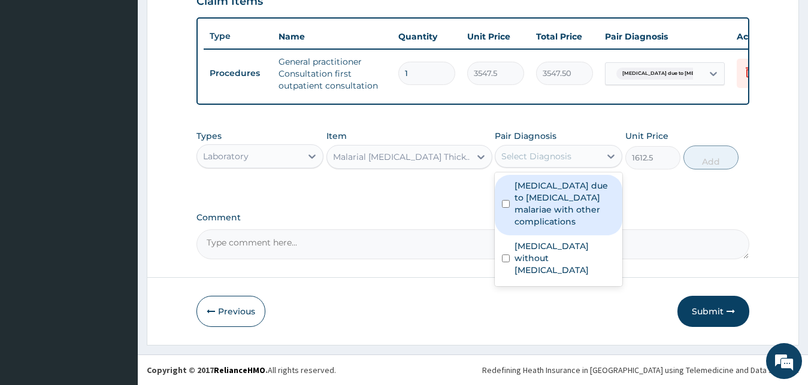
click at [571, 201] on label "Malaria due to Plasmodium malariae with other complications" at bounding box center [565, 204] width 101 height 48
checkbox input "true"
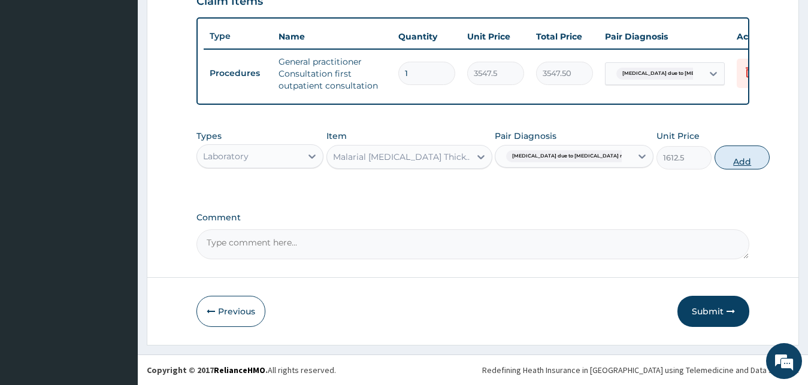
click at [715, 158] on button "Add" at bounding box center [742, 158] width 55 height 24
type input "0"
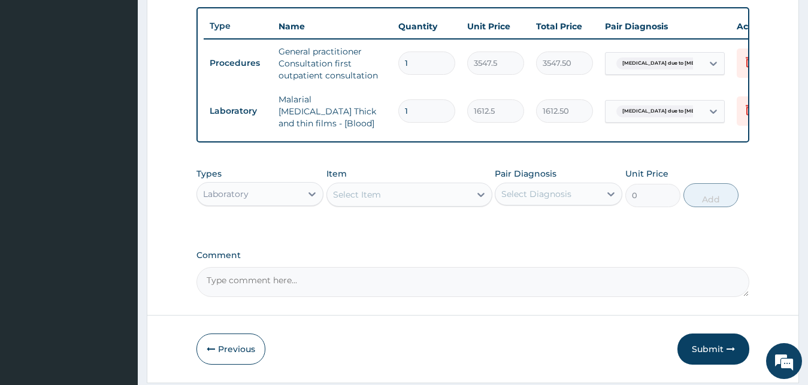
click at [396, 199] on div "Select Item" at bounding box center [398, 194] width 143 height 19
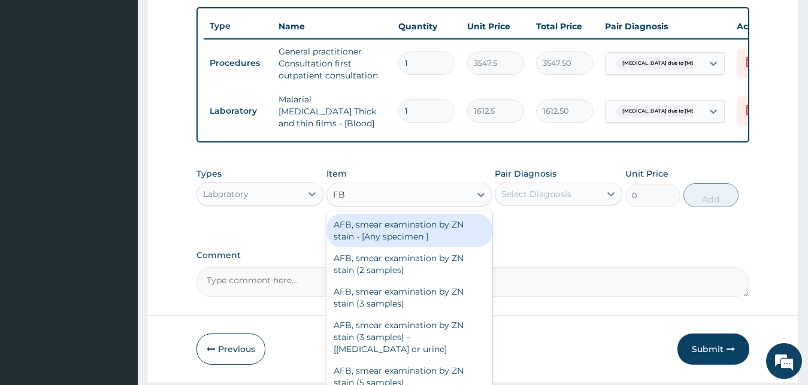
type input "FBC"
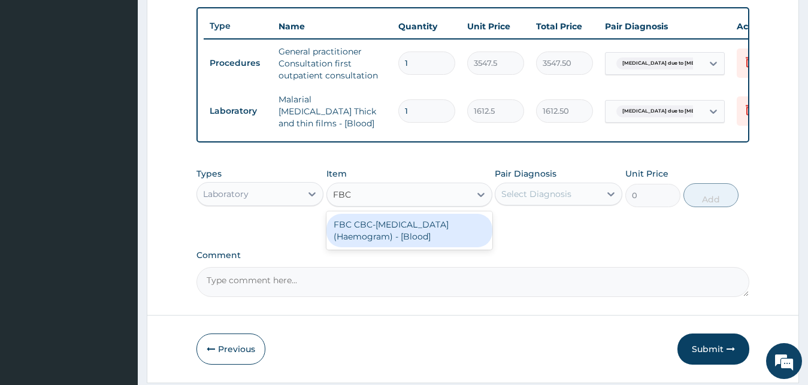
click at [397, 231] on div "FBC CBC-Complete Blood Count (Haemogram) - [Blood]" at bounding box center [410, 231] width 166 height 34
type input "4300"
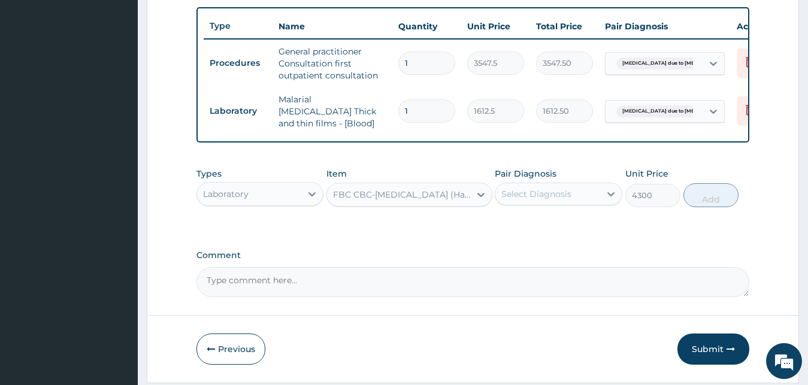
click at [513, 194] on div "Select Diagnosis" at bounding box center [537, 194] width 70 height 12
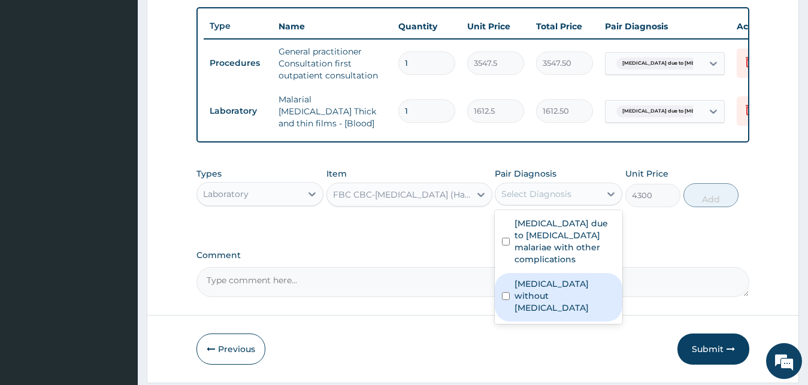
click at [519, 297] on label "Sepsis without septic shock" at bounding box center [565, 296] width 101 height 36
checkbox input "true"
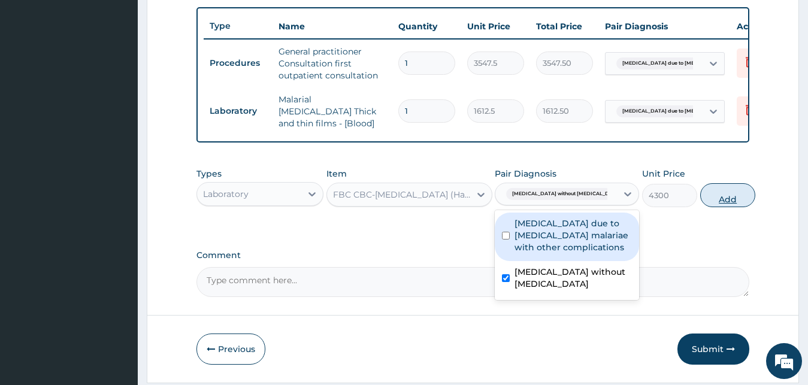
click at [712, 201] on button "Add" at bounding box center [727, 195] width 55 height 24
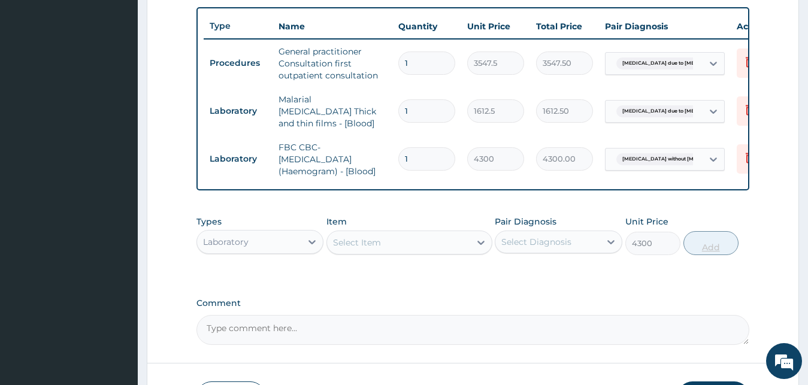
type input "0"
click at [310, 241] on icon at bounding box center [312, 242] width 12 height 12
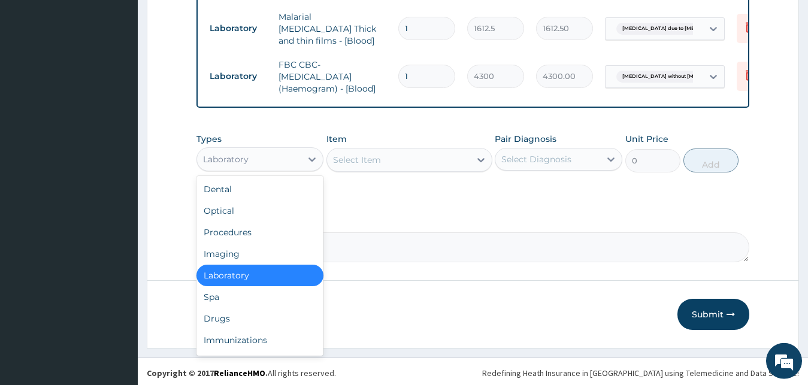
scroll to position [528, 0]
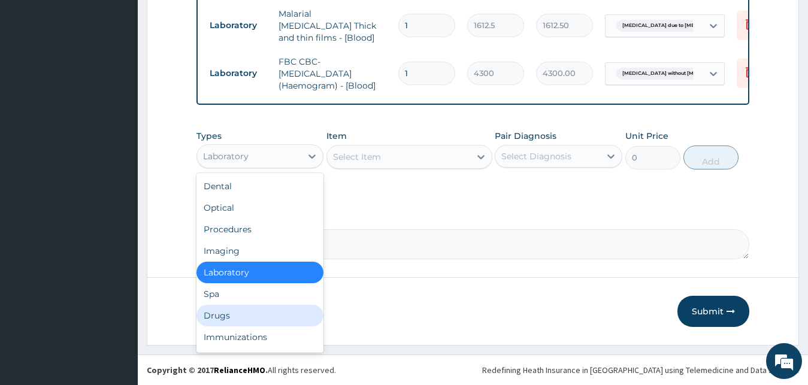
click at [268, 316] on div "Drugs" at bounding box center [261, 316] width 128 height 22
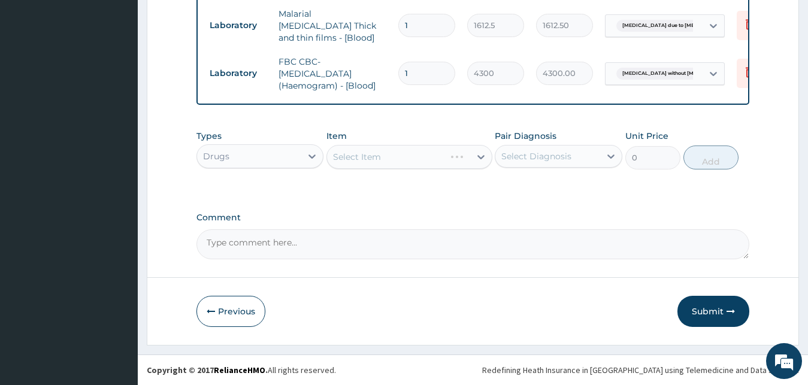
click at [346, 158] on div "Select Item" at bounding box center [410, 157] width 166 height 24
click at [346, 158] on div "Select Item" at bounding box center [357, 157] width 48 height 12
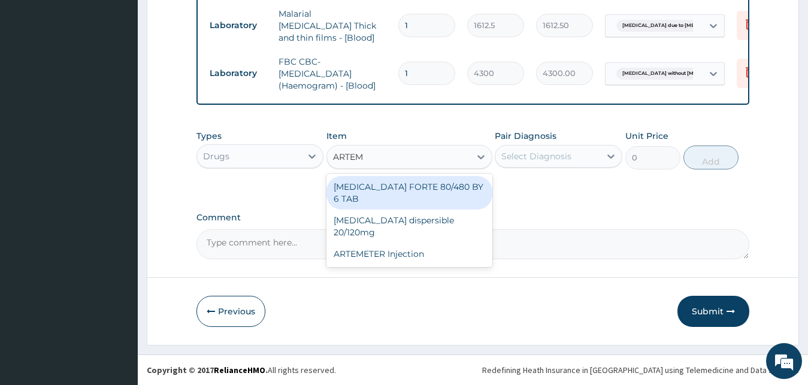
type input "ARTEME"
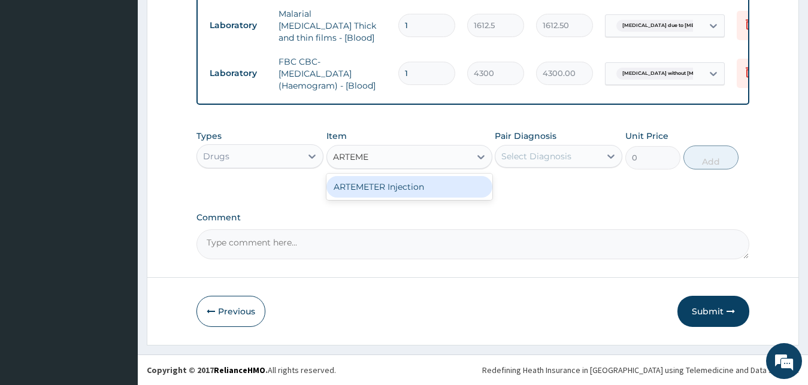
click at [371, 185] on div "ARTEMETER Injection" at bounding box center [410, 187] width 166 height 22
type input "946"
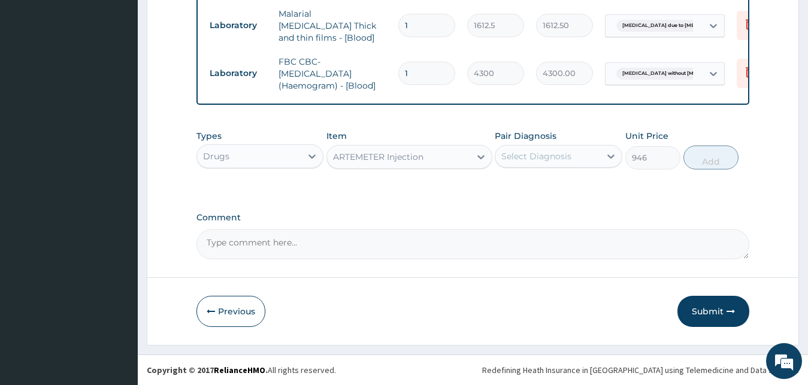
click at [555, 154] on div "Select Diagnosis" at bounding box center [537, 156] width 70 height 12
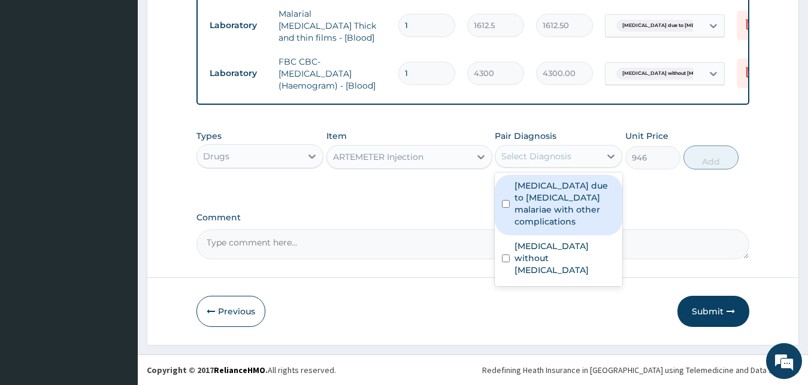
click at [545, 206] on label "Malaria due to Plasmodium malariae with other complications" at bounding box center [565, 204] width 101 height 48
checkbox input "true"
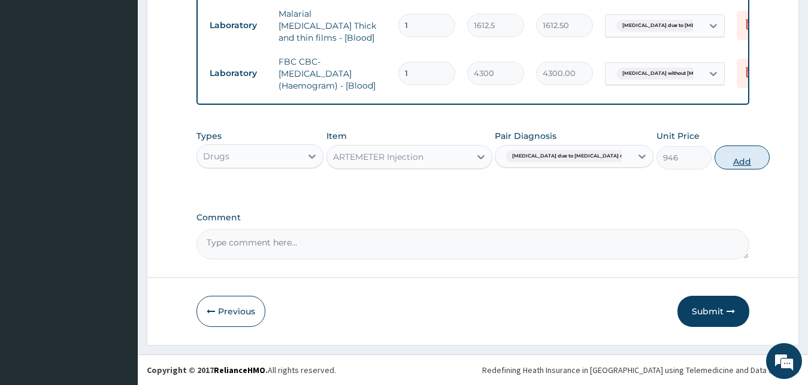
click at [715, 163] on button "Add" at bounding box center [742, 158] width 55 height 24
type input "0"
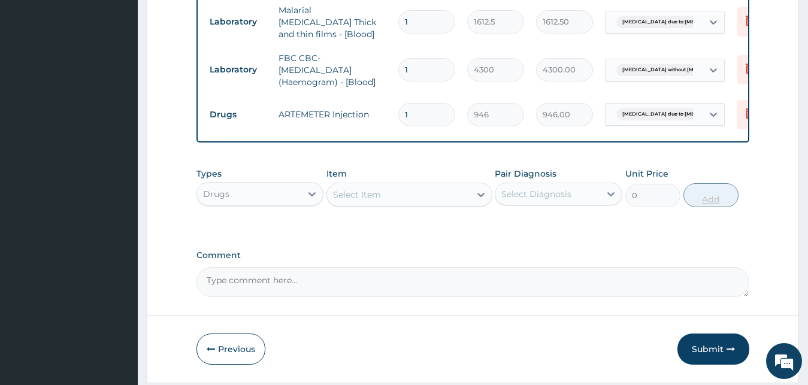
type input "0.00"
type input "6"
type input "5676.00"
type input "6"
click at [434, 198] on div "Select Item" at bounding box center [398, 194] width 143 height 19
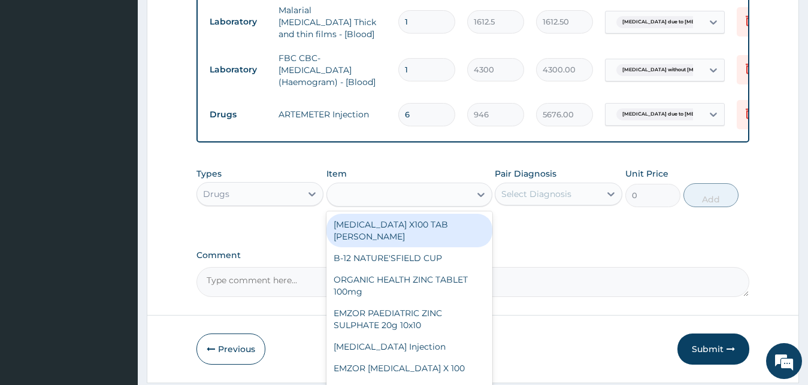
type input "C"
type input "473"
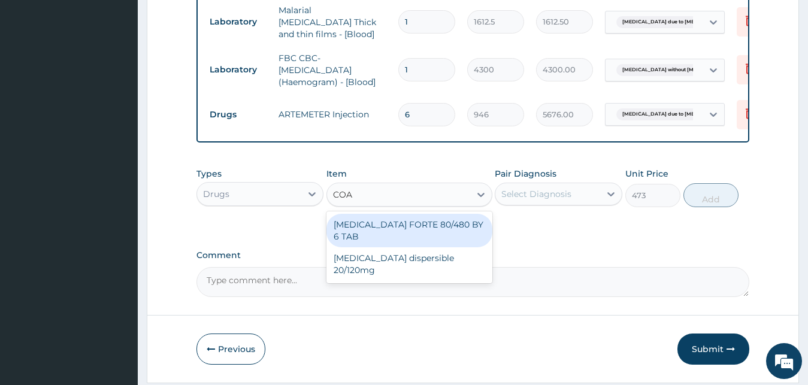
type input "COAR"
click at [437, 226] on div "COARTEM FORTE 80/480 BY 6 TAB" at bounding box center [410, 231] width 166 height 34
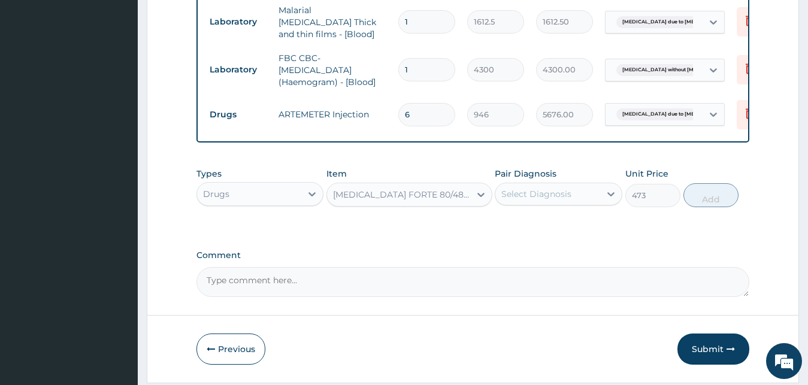
type input "449.35"
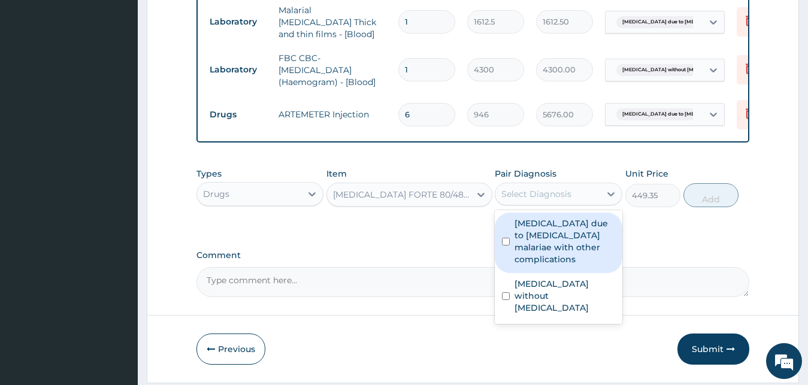
click at [535, 197] on div "Select Diagnosis" at bounding box center [537, 194] width 70 height 12
click at [535, 255] on label "Malaria due to Plasmodium malariae with other complications" at bounding box center [565, 242] width 101 height 48
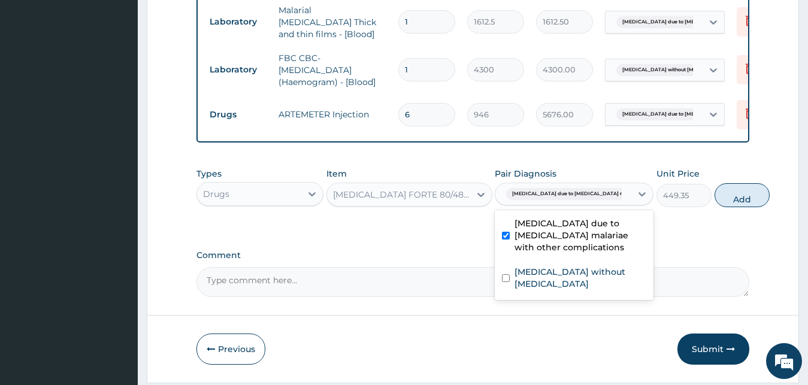
click at [535, 253] on label "Malaria due to Plasmodium malariae with other complications" at bounding box center [581, 236] width 132 height 36
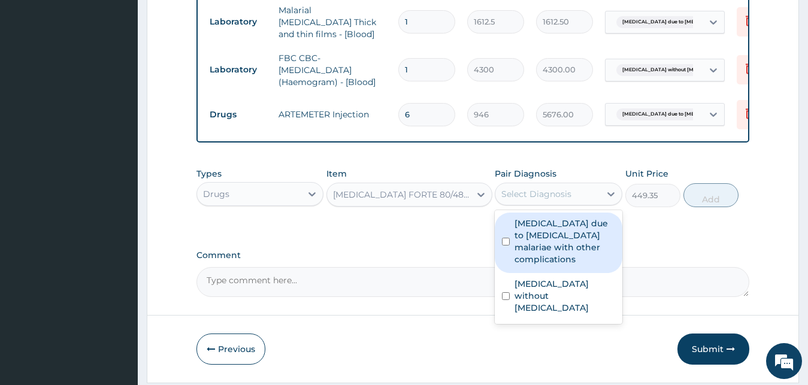
click at [535, 255] on label "Malaria due to Plasmodium malariae with other complications" at bounding box center [565, 242] width 101 height 48
checkbox input "true"
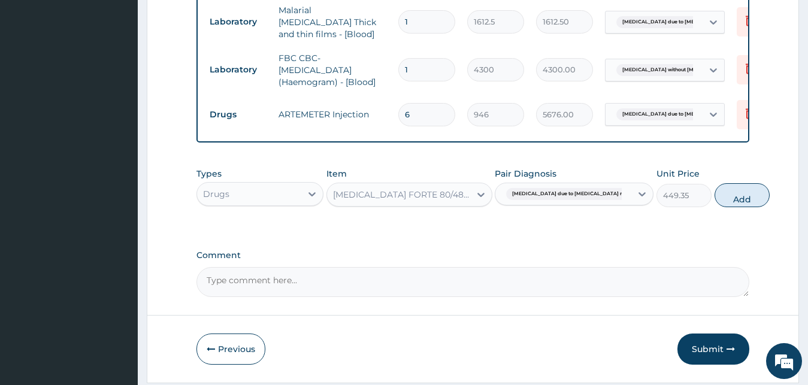
click at [281, 290] on textarea "Comment" at bounding box center [474, 282] width 554 height 30
type textarea "COARTEM TO BE TAKEN AFTER ARTEMETER INJECTION"
click at [715, 201] on button "Add" at bounding box center [742, 195] width 55 height 24
type input "0"
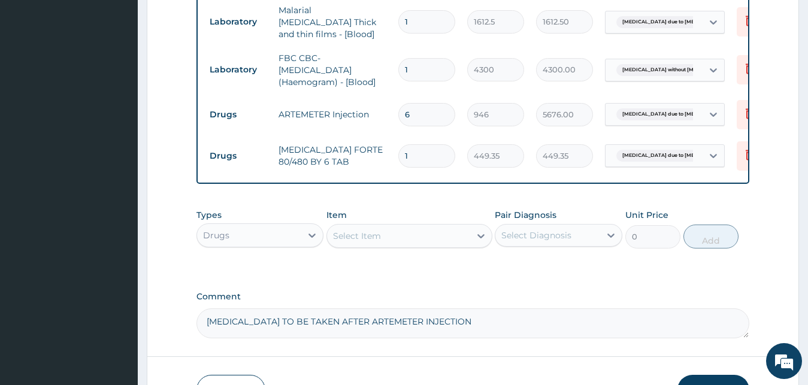
click at [371, 238] on div "Select Item" at bounding box center [357, 236] width 48 height 12
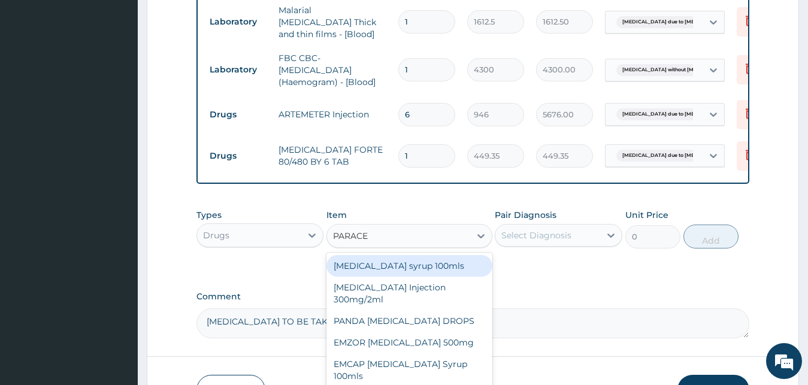
type input "PARACET"
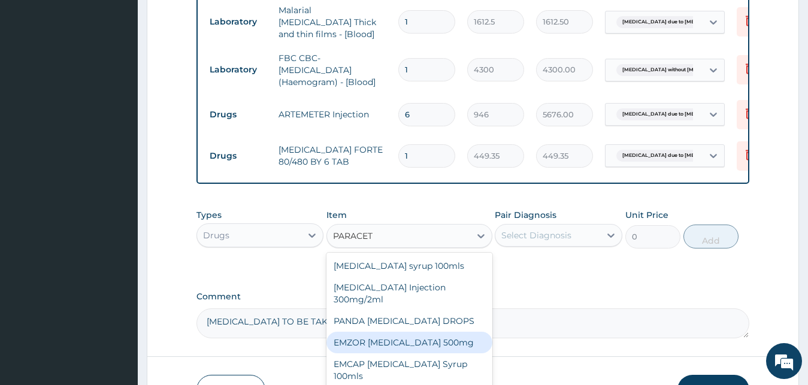
click at [434, 345] on div "EMZOR PARACETAMOL 500mg" at bounding box center [410, 343] width 166 height 22
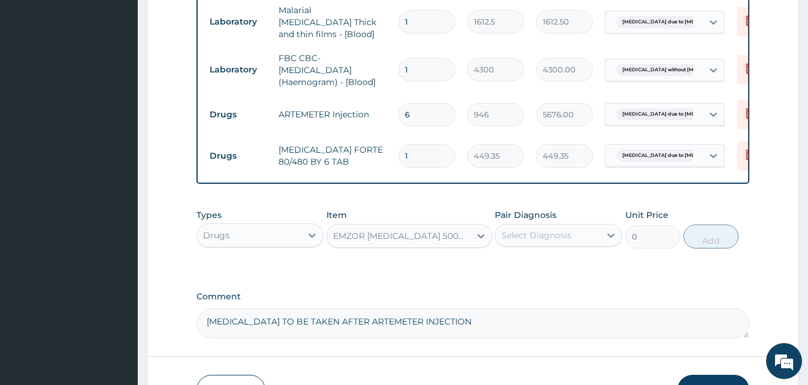
type input "23.65"
click at [549, 235] on div "Select Diagnosis" at bounding box center [537, 235] width 70 height 12
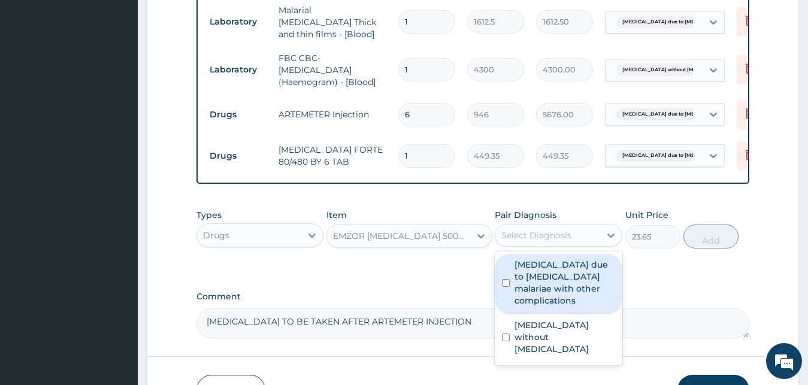
click at [540, 288] on label "Malaria due to Plasmodium malariae with other complications" at bounding box center [565, 283] width 101 height 48
checkbox input "true"
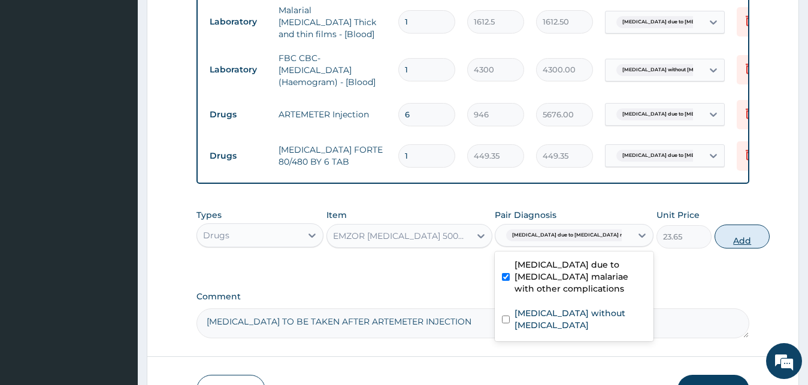
click at [719, 244] on button "Add" at bounding box center [742, 237] width 55 height 24
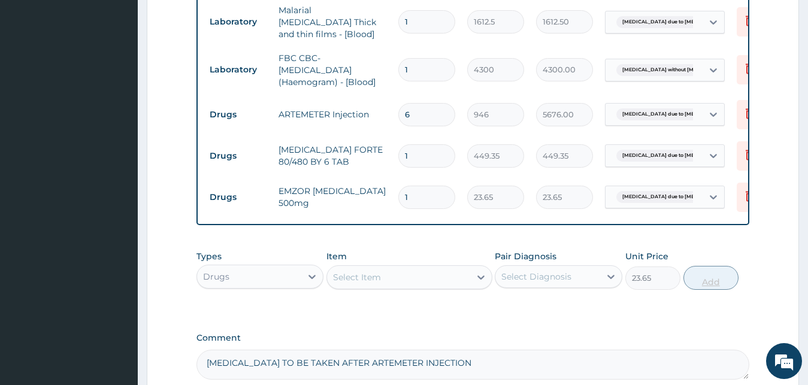
type input "0"
type input "18"
type input "425.70"
type input "18"
click at [434, 280] on div "Select Item" at bounding box center [398, 277] width 143 height 19
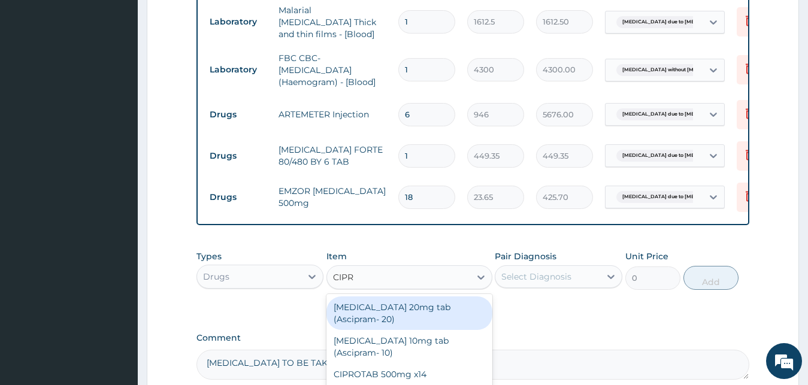
type input "CIPRO"
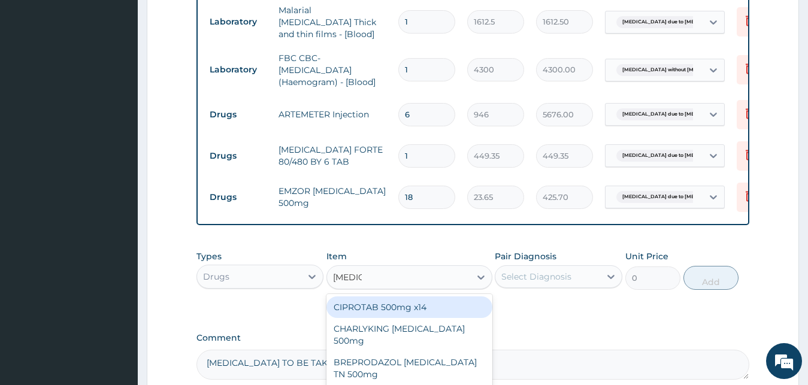
click at [397, 307] on div "CIPROTAB 500mg x14" at bounding box center [410, 308] width 166 height 22
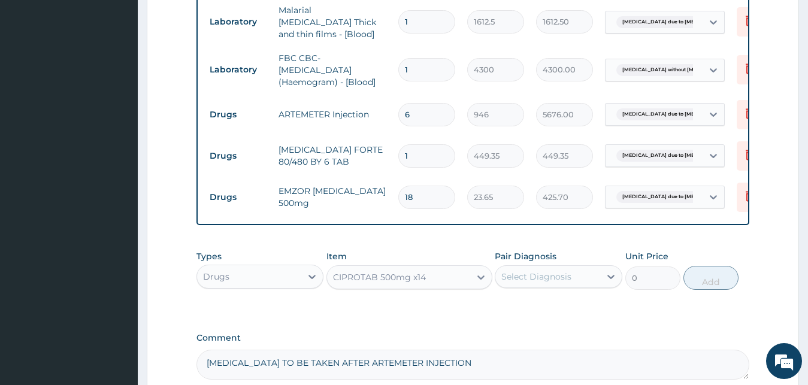
type input "319.275"
click at [537, 277] on div "Select Diagnosis" at bounding box center [537, 277] width 70 height 12
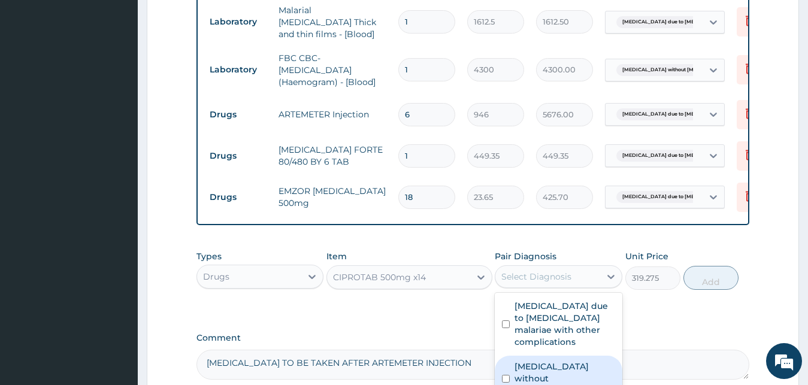
click at [526, 373] on label "Sepsis without septic shock" at bounding box center [565, 379] width 101 height 36
checkbox input "true"
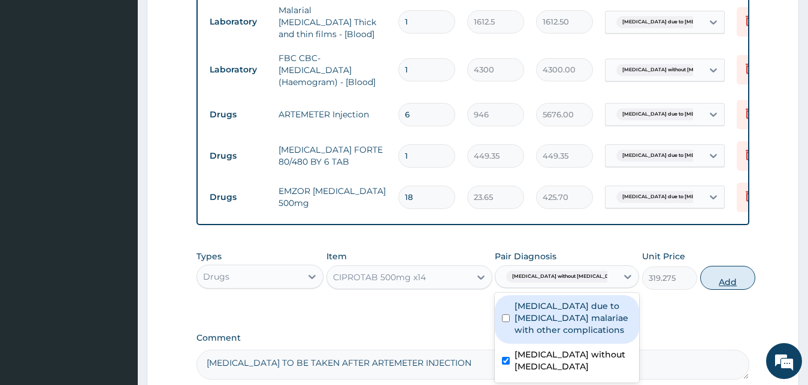
click at [717, 280] on button "Add" at bounding box center [727, 278] width 55 height 24
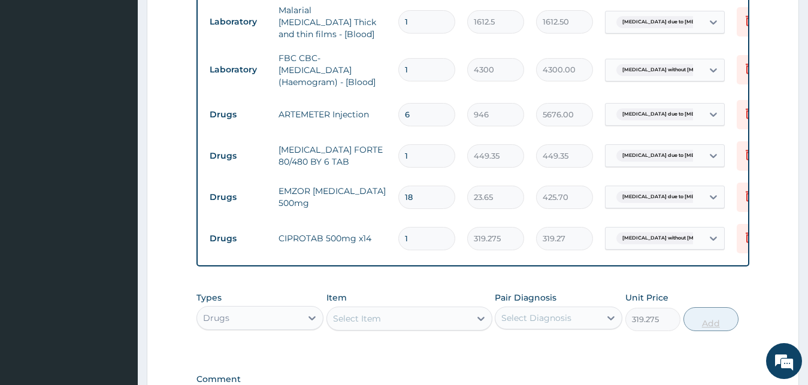
type input "0"
type input "14"
type input "4469.85"
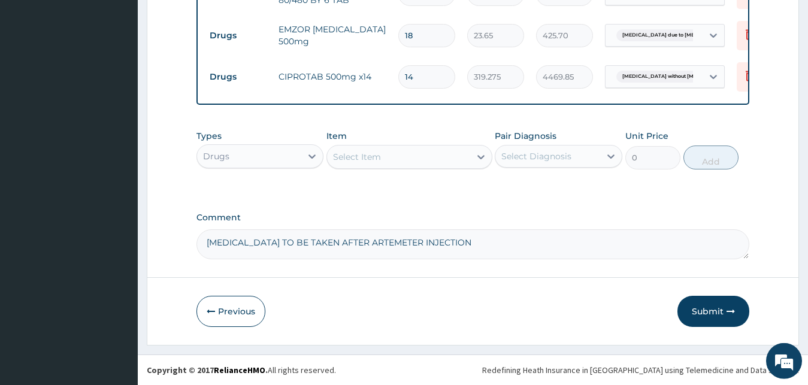
scroll to position [693, 0]
drag, startPoint x: 812, startPoint y: 380, endPoint x: 721, endPoint y: 312, distance: 113.4
type input "14"
click at [721, 312] on button "Submit" at bounding box center [714, 311] width 72 height 31
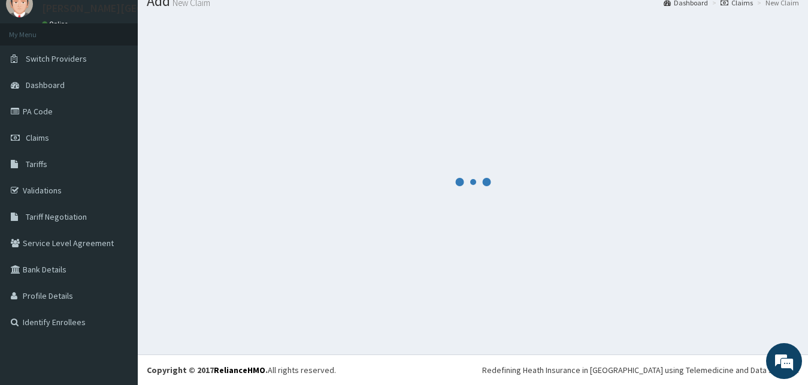
scroll to position [46, 0]
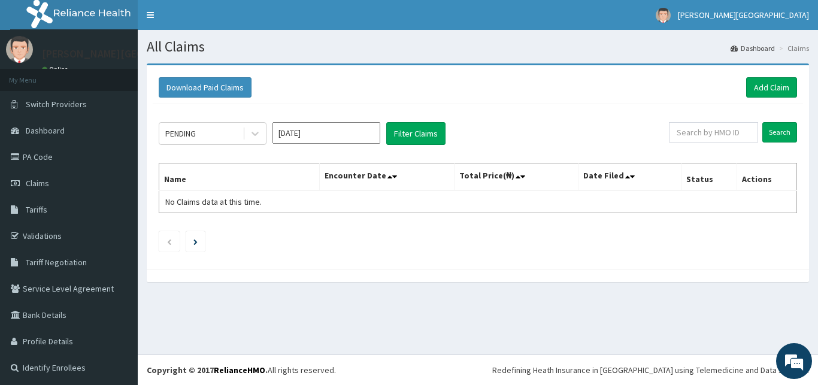
click at [721, 312] on div "All Claims Dashboard Claims Download Paid Claims Add Claim × Note you can only …" at bounding box center [478, 192] width 681 height 325
